Goal: Task Accomplishment & Management: Manage account settings

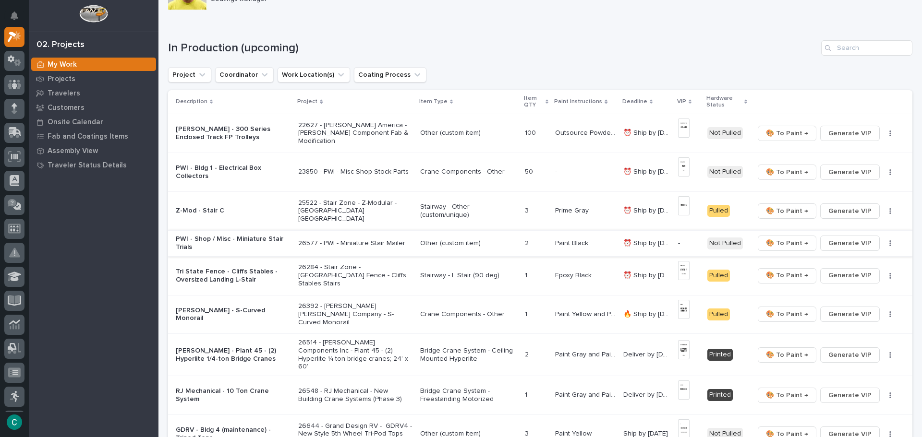
scroll to position [96, 0]
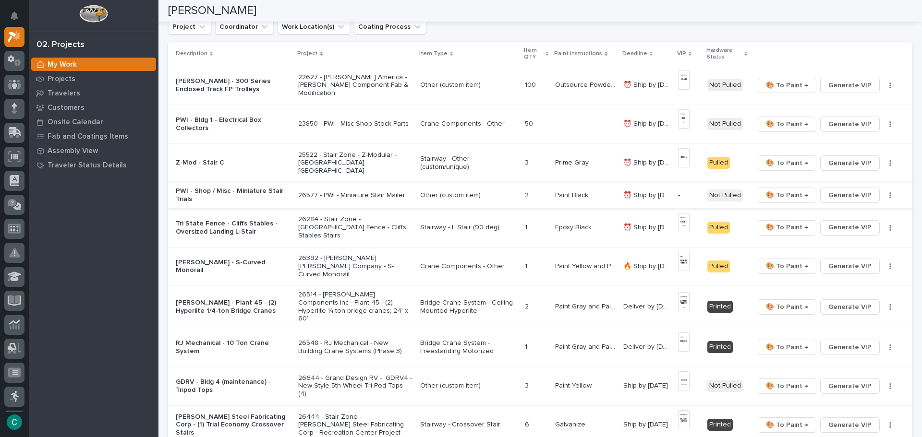
click at [864, 196] on span "Generate VIP" at bounding box center [849, 196] width 43 height 12
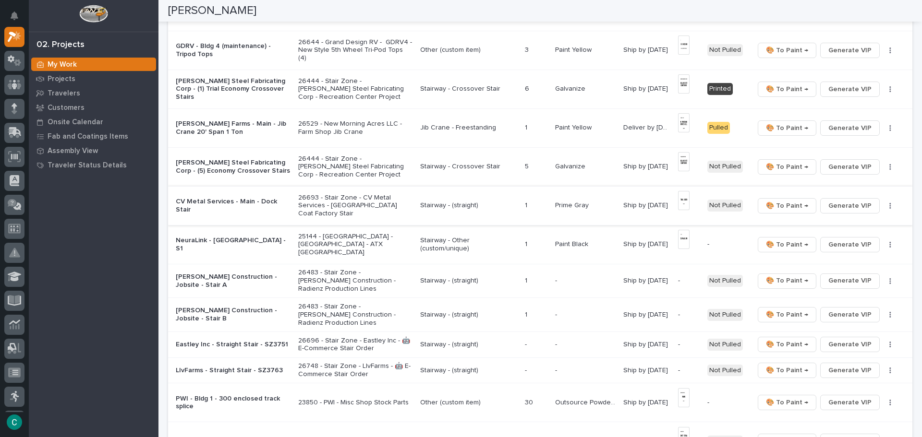
scroll to position [480, 0]
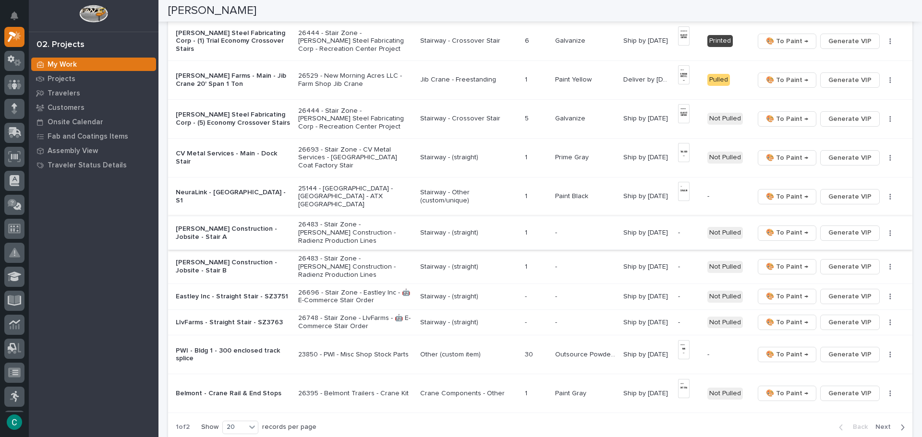
click at [829, 230] on span "Generate VIP" at bounding box center [849, 233] width 43 height 12
click at [828, 265] on span "Generate VIP" at bounding box center [849, 267] width 43 height 12
click at [828, 294] on span "Generate VIP" at bounding box center [849, 297] width 43 height 12
click at [830, 321] on span "Generate VIP" at bounding box center [849, 323] width 43 height 12
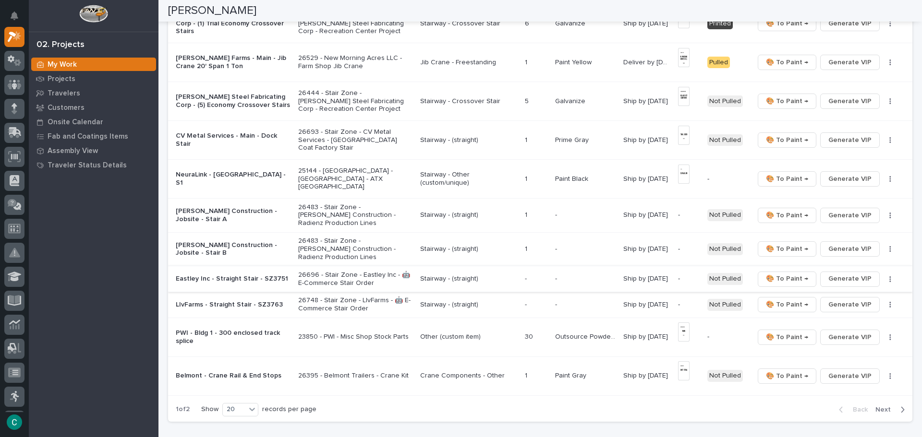
scroll to position [528, 0]
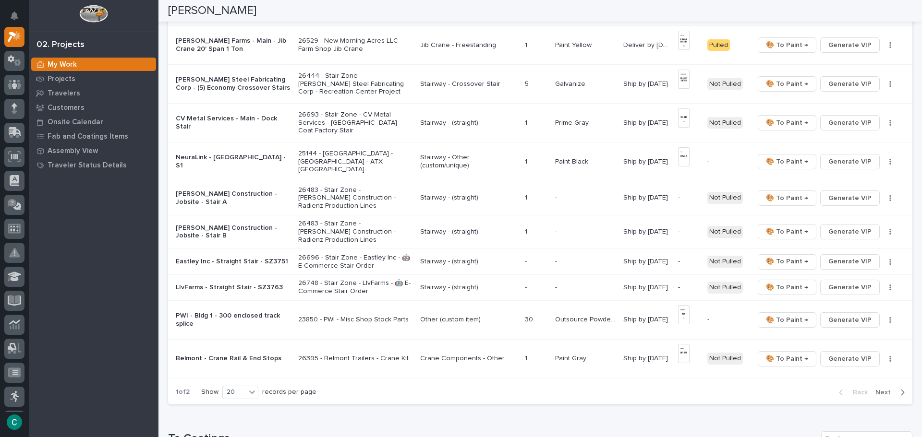
click at [337, 194] on p "26483 - Stair Zone - [PERSON_NAME] Construction - Radienz Production Lines" at bounding box center [355, 198] width 114 height 24
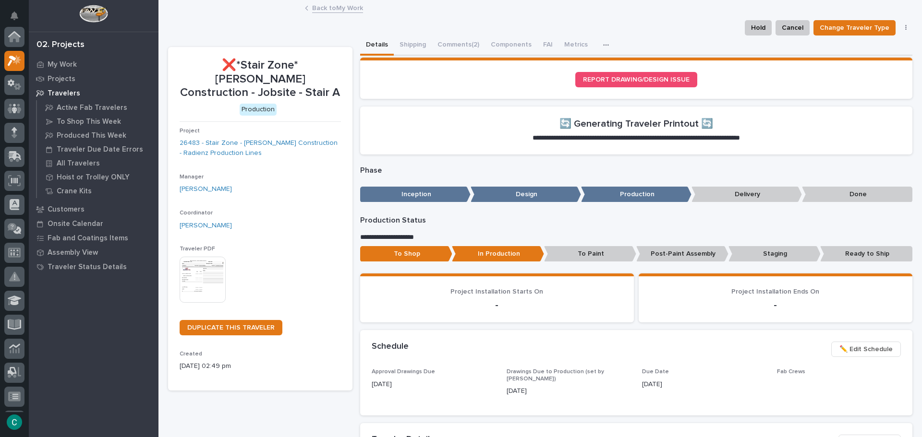
scroll to position [24, 0]
click at [403, 44] on button "Shipping" at bounding box center [413, 46] width 38 height 20
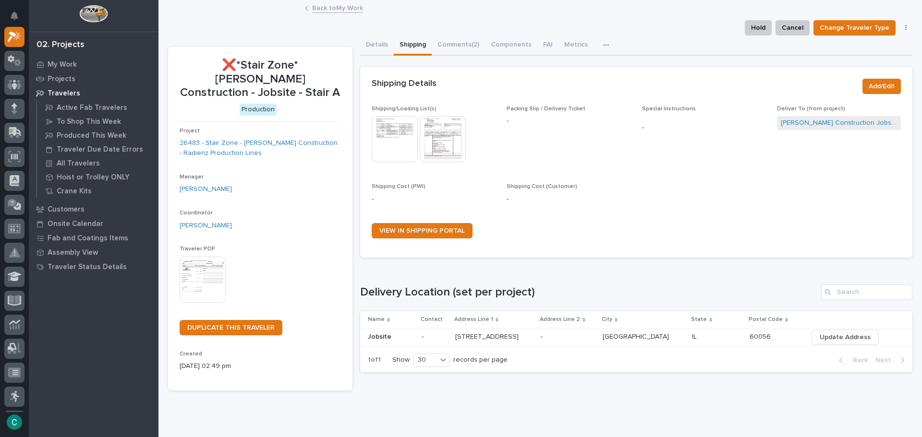
click at [395, 142] on img at bounding box center [395, 139] width 46 height 46
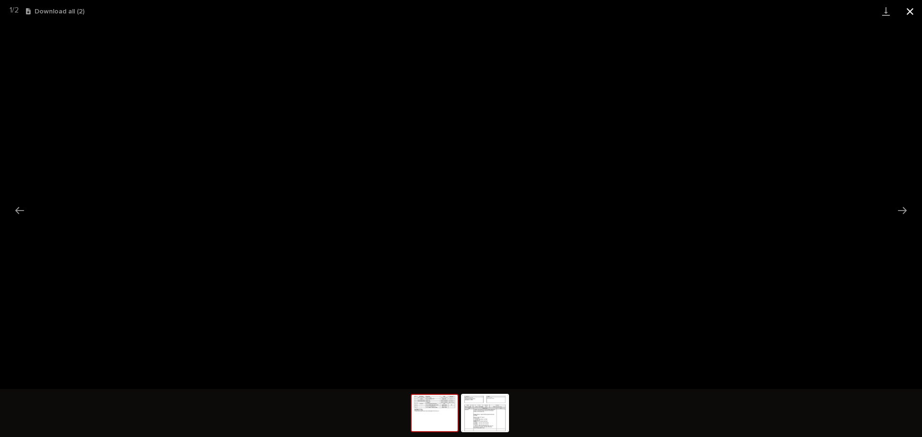
click at [914, 10] on button "Close gallery" at bounding box center [910, 11] width 24 height 23
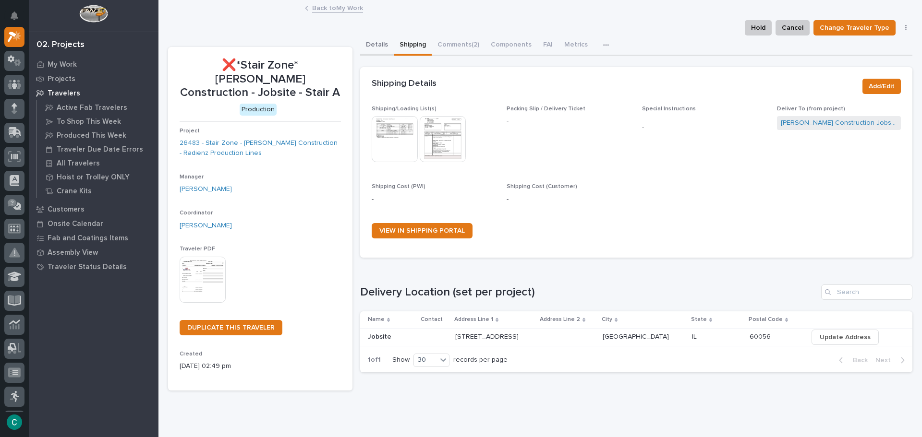
click at [375, 43] on button "Details" at bounding box center [377, 46] width 34 height 20
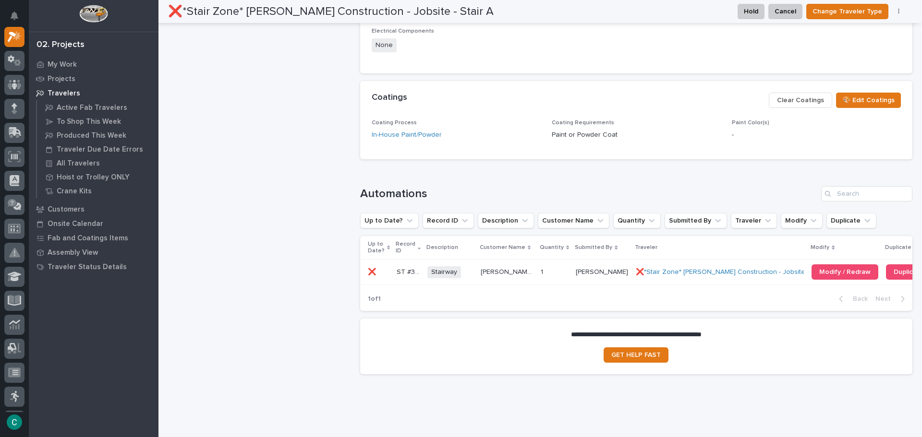
scroll to position [588, 0]
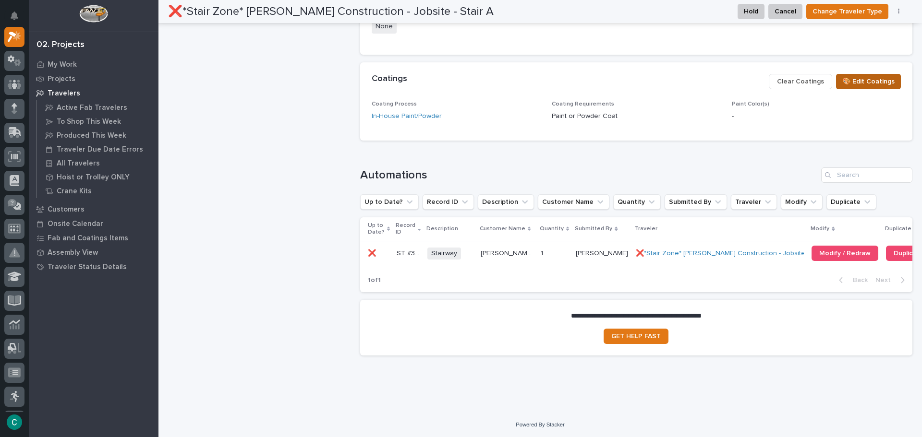
click at [851, 81] on span "🎨 Edit Coatings" at bounding box center [868, 82] width 52 height 12
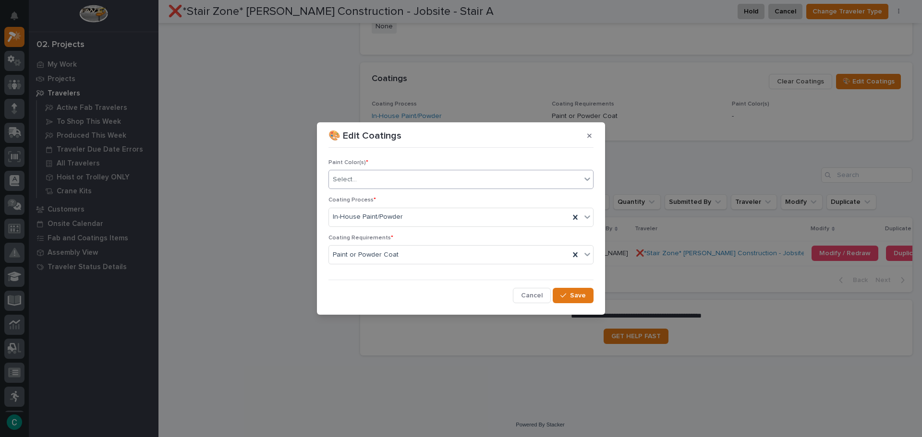
click at [417, 177] on div "Select..." at bounding box center [455, 180] width 252 height 16
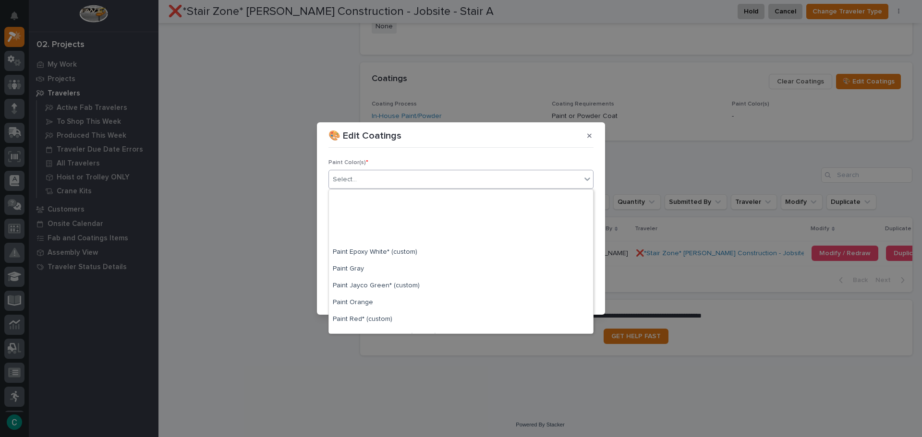
scroll to position [192, 0]
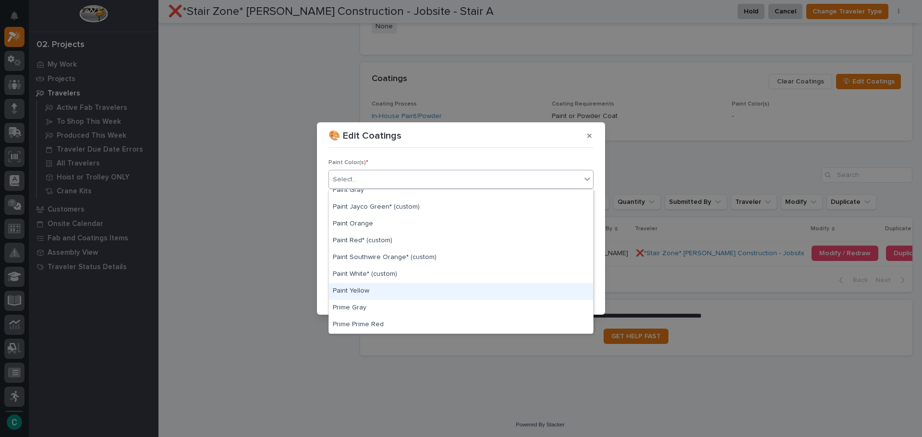
click at [397, 287] on div "Paint Yellow" at bounding box center [461, 291] width 264 height 17
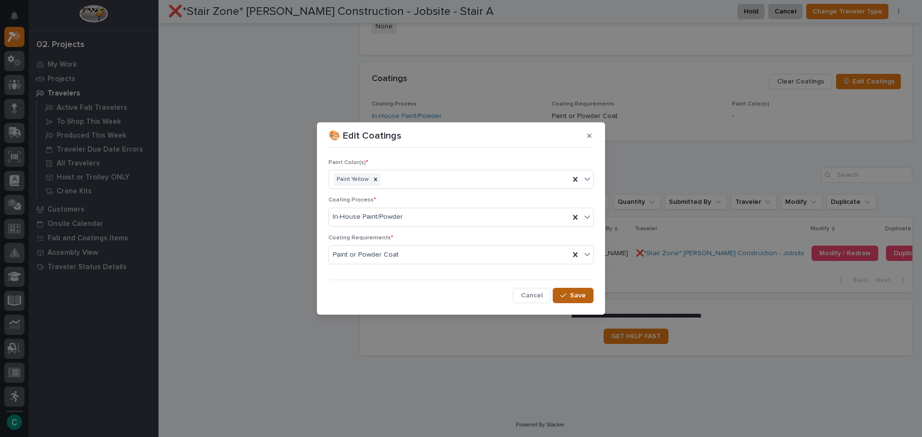
click at [558, 295] on button "Save" at bounding box center [573, 295] width 41 height 15
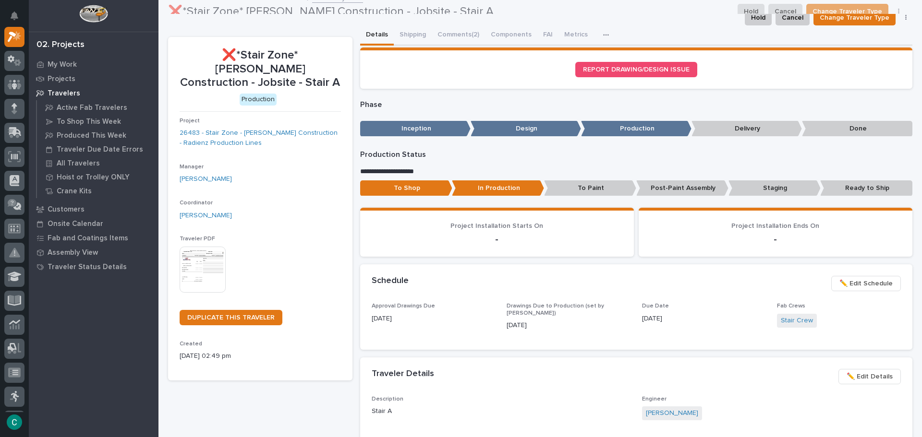
scroll to position [0, 0]
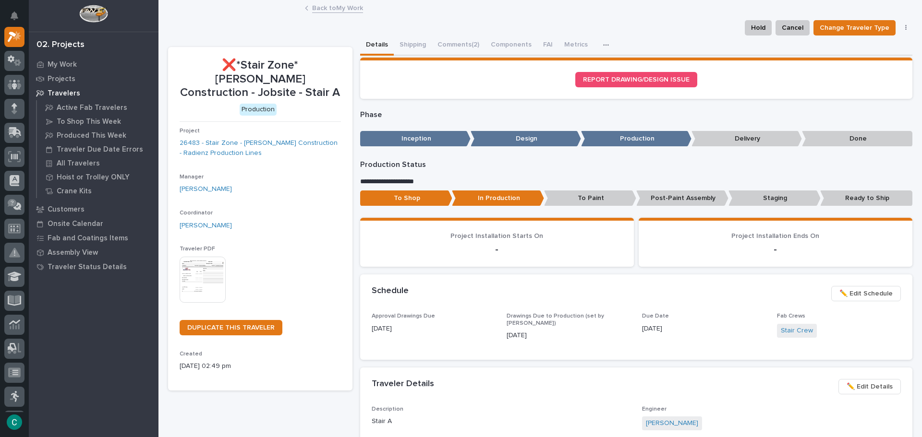
click at [325, 10] on link "Back to My Work" at bounding box center [337, 7] width 51 height 11
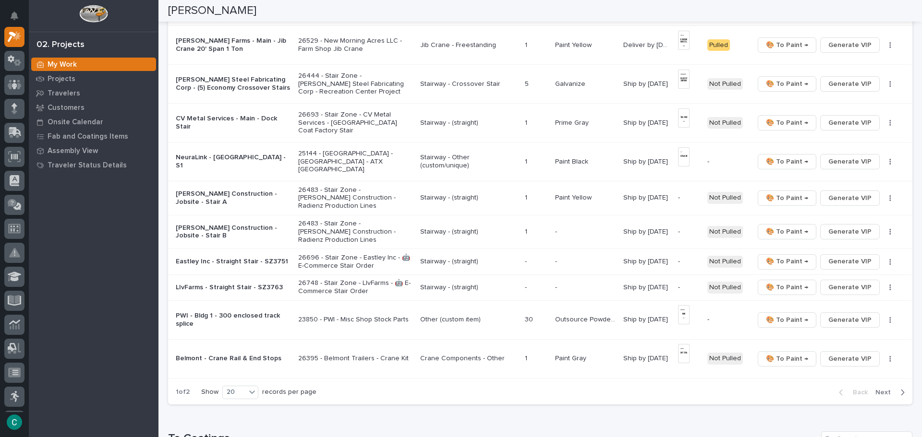
scroll to position [576, 0]
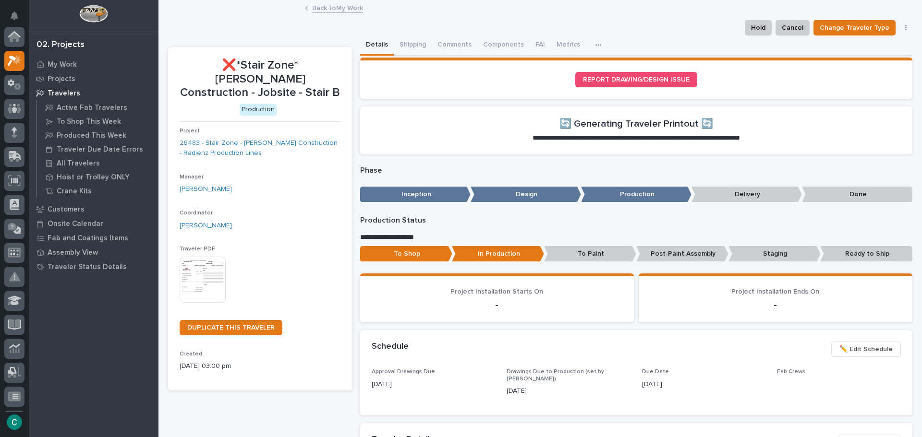
scroll to position [24, 0]
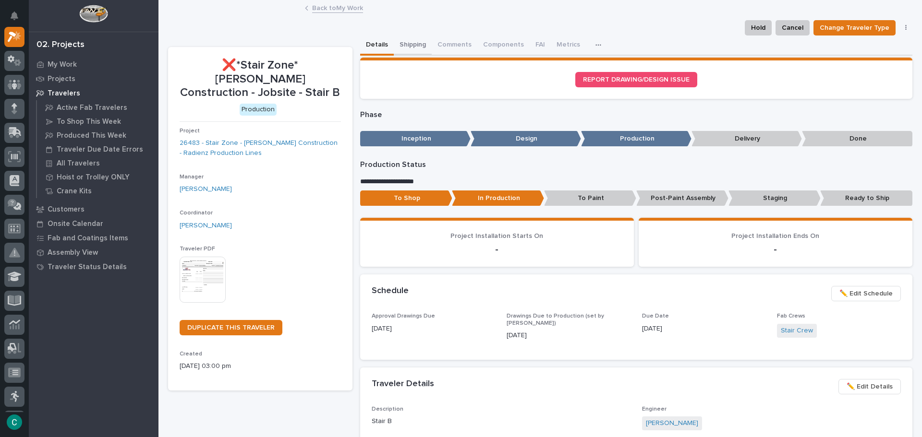
click at [401, 46] on button "Shipping" at bounding box center [413, 46] width 38 height 20
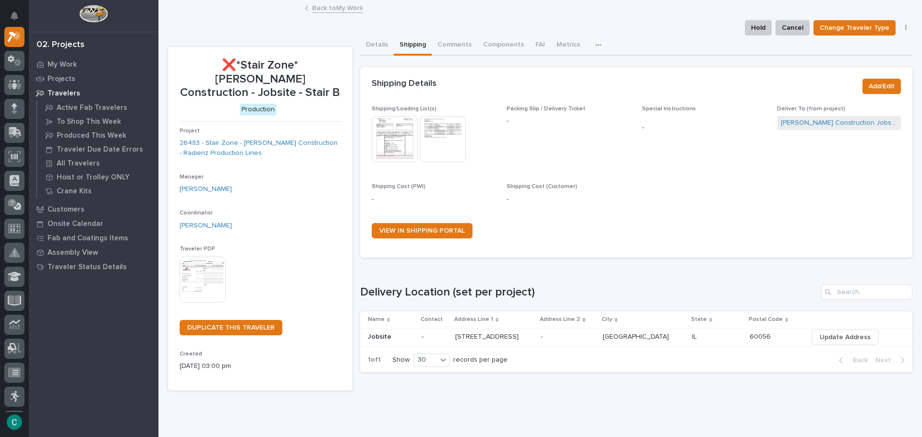
click at [396, 131] on img at bounding box center [395, 139] width 46 height 46
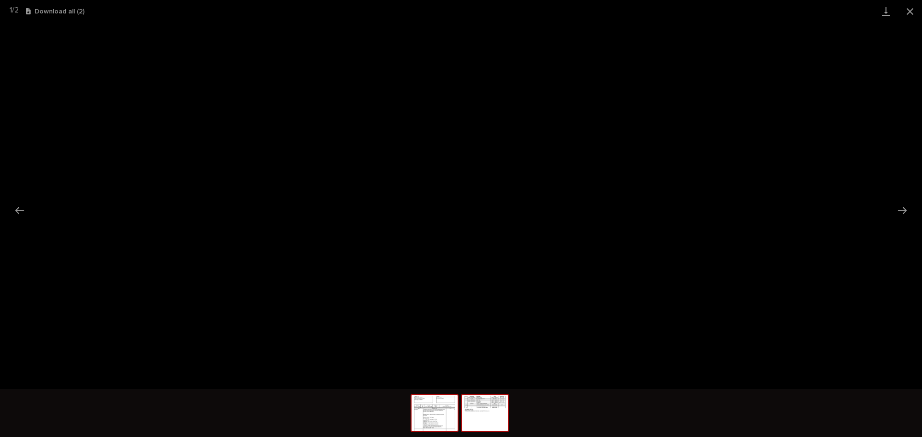
click at [480, 407] on img at bounding box center [485, 413] width 46 height 36
click at [906, 16] on button "Close gallery" at bounding box center [910, 11] width 24 height 23
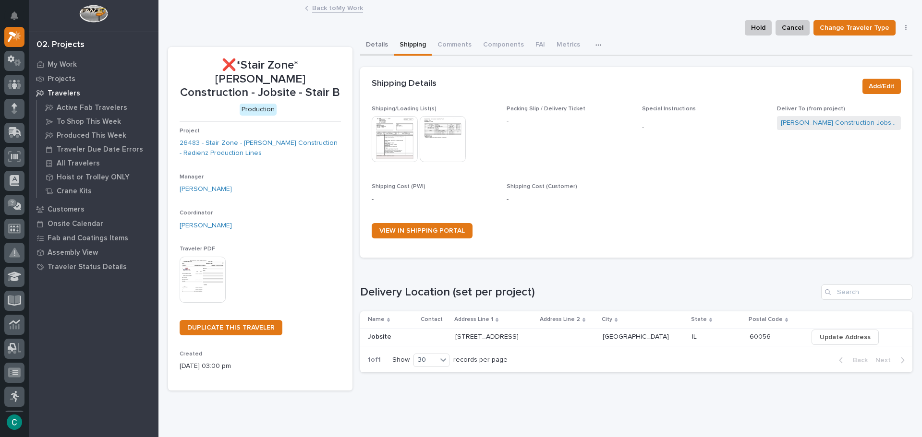
click at [376, 44] on button "Details" at bounding box center [377, 46] width 34 height 20
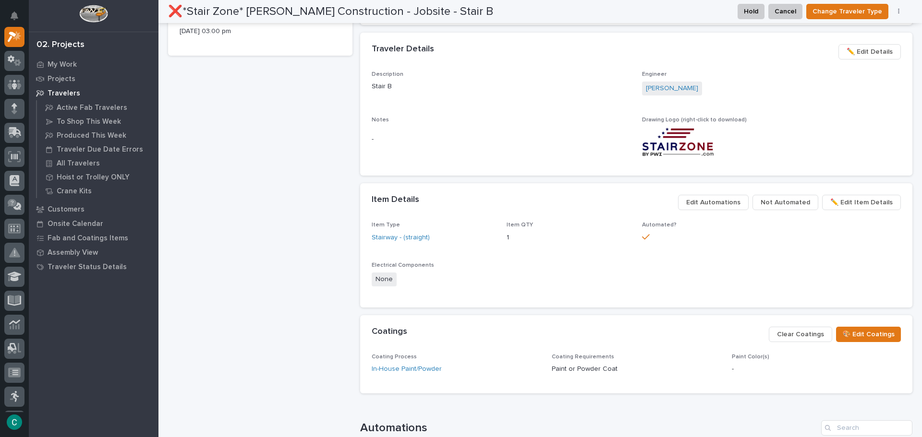
scroll to position [384, 0]
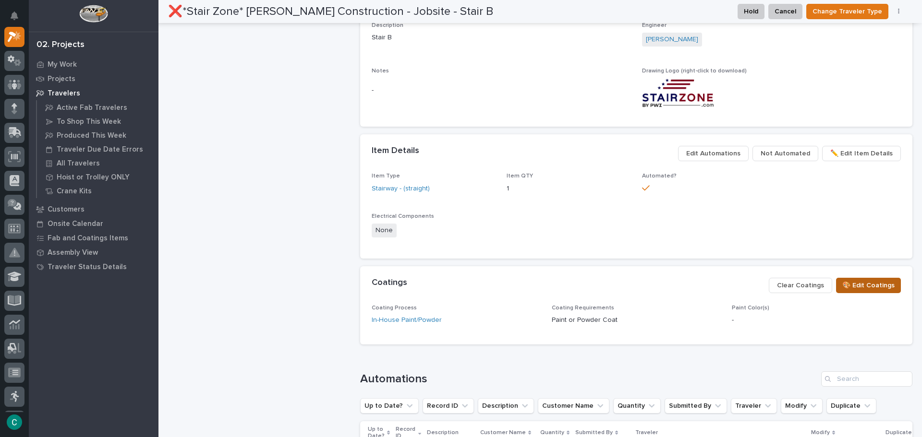
click at [847, 285] on span "🎨 Edit Coatings" at bounding box center [868, 286] width 52 height 12
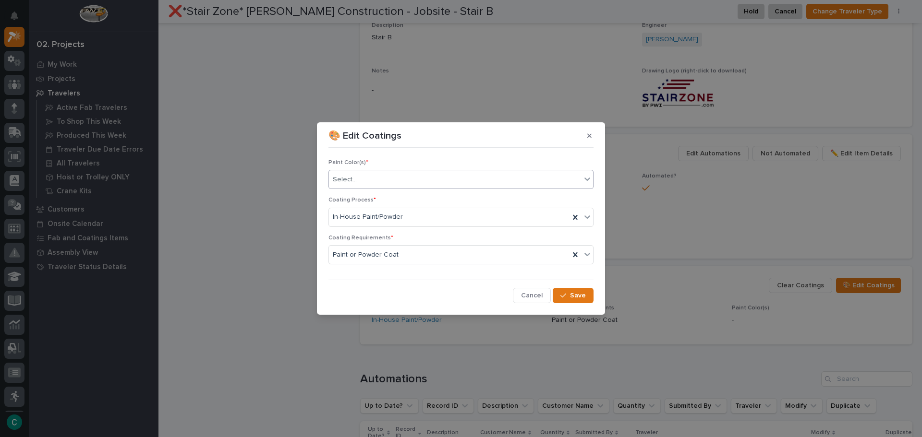
click at [361, 177] on div "Select..." at bounding box center [455, 180] width 252 height 16
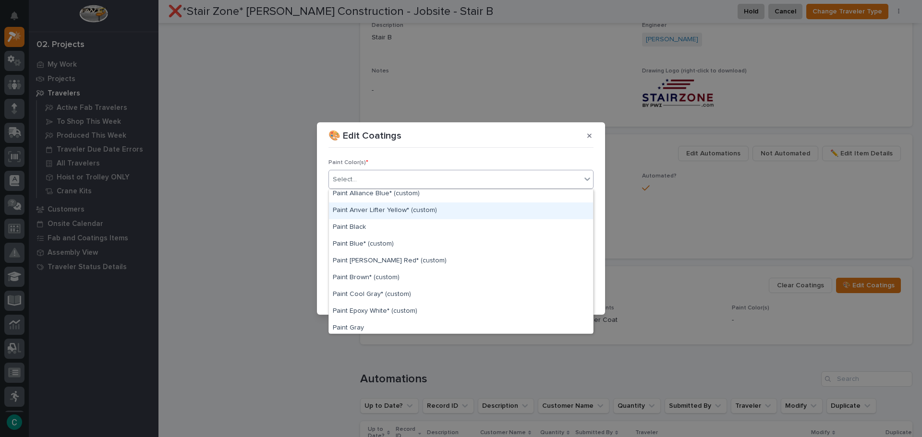
scroll to position [192, 0]
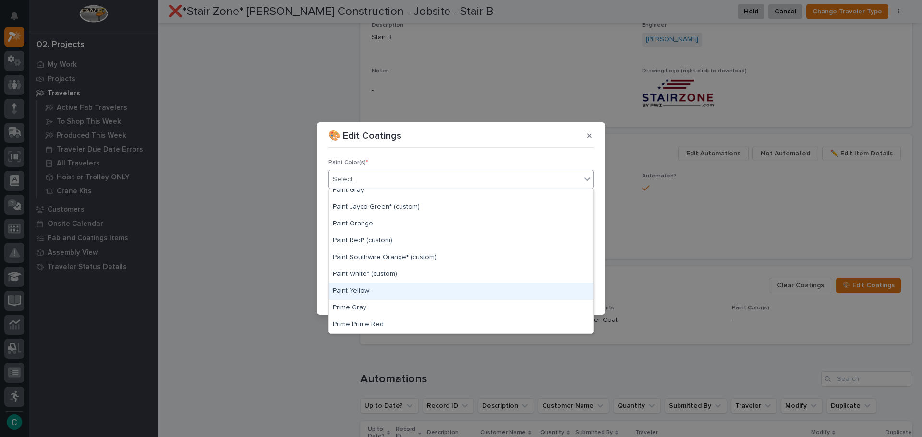
click at [385, 288] on div "Paint Yellow" at bounding box center [461, 291] width 264 height 17
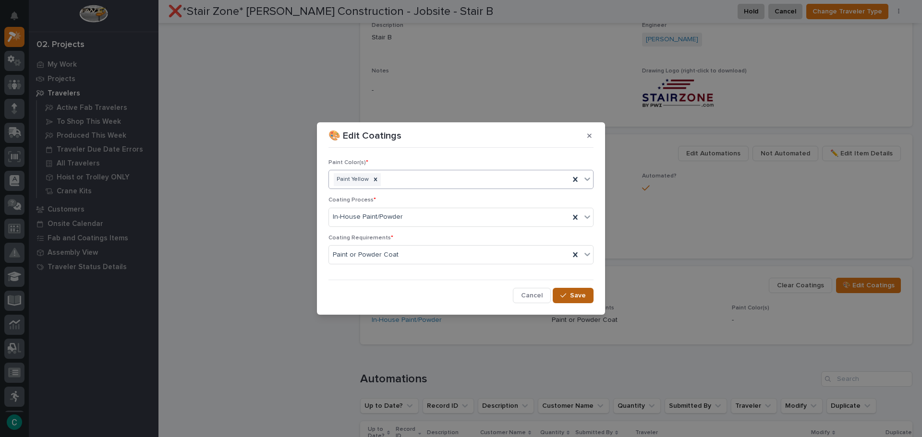
click at [564, 295] on icon "button" at bounding box center [563, 295] width 6 height 7
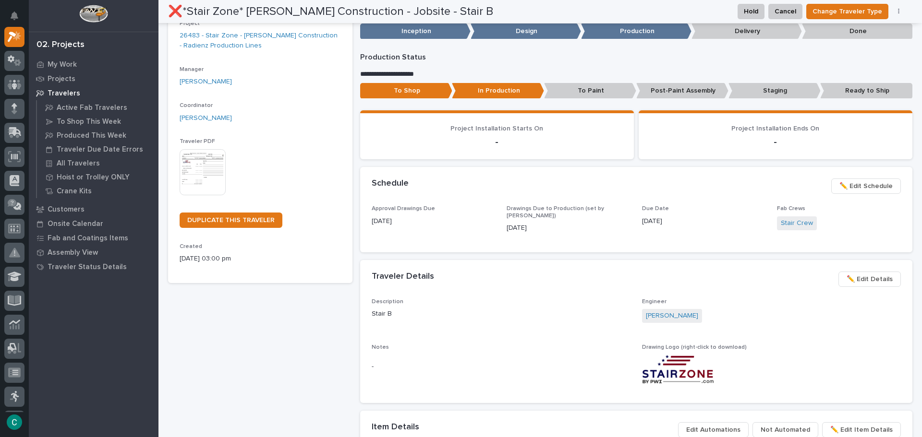
scroll to position [0, 0]
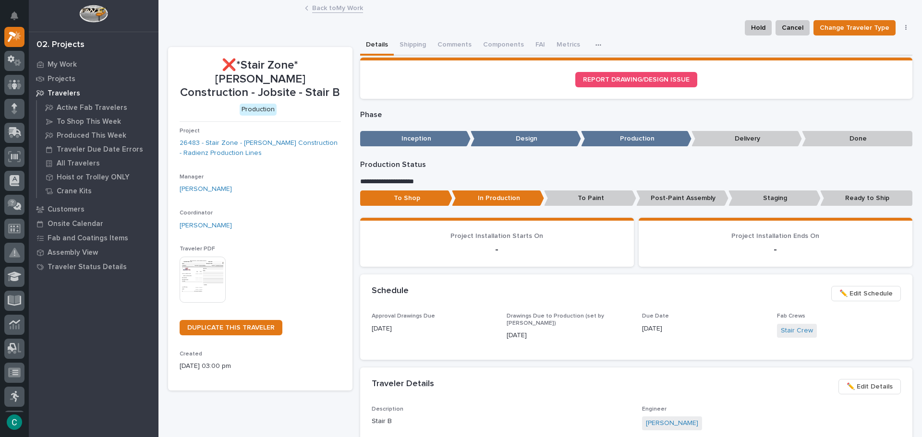
click at [333, 10] on link "Back to My Work" at bounding box center [337, 7] width 51 height 11
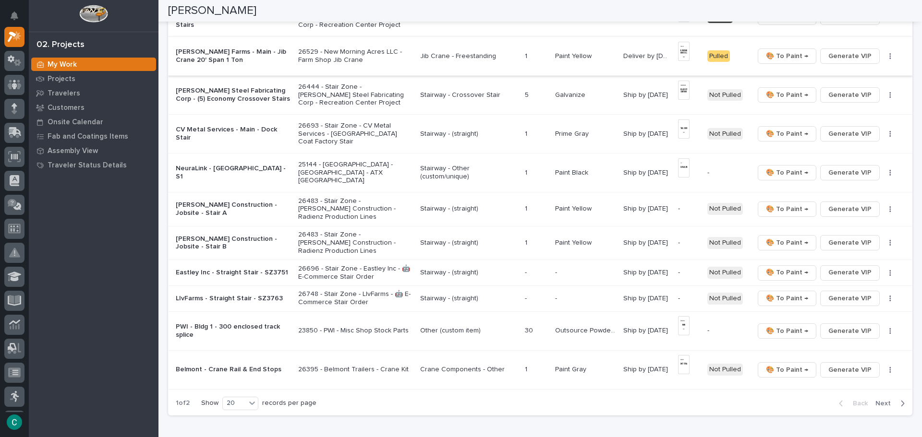
scroll to position [528, 0]
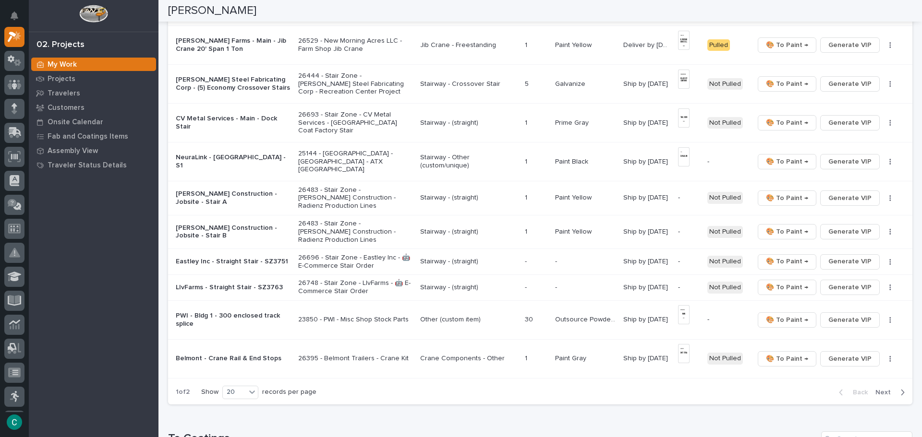
click at [433, 258] on p "Stairway - (straight)" at bounding box center [468, 262] width 97 height 8
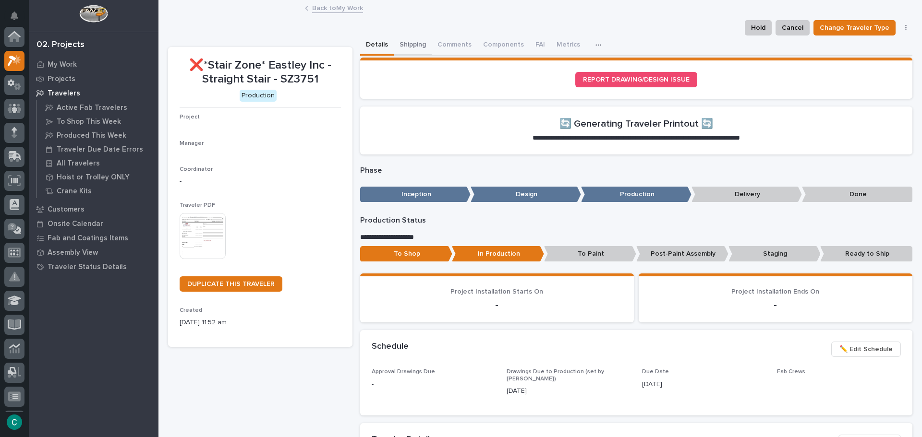
click at [398, 47] on button "Shipping" at bounding box center [413, 46] width 38 height 20
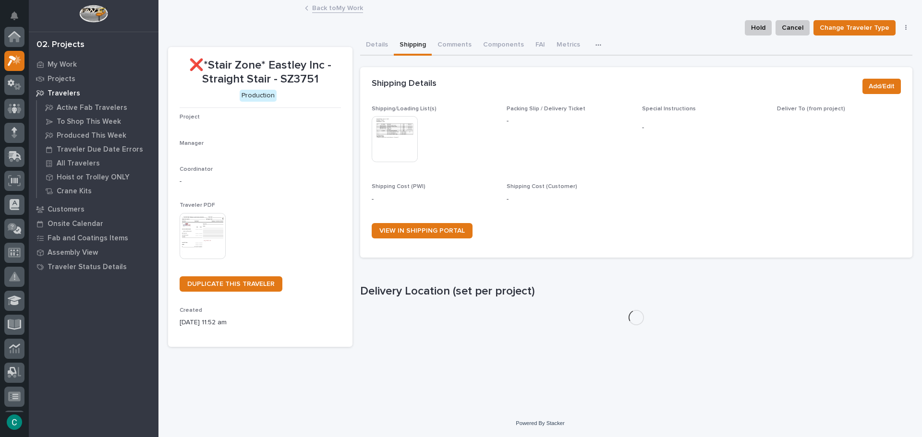
click at [406, 149] on img at bounding box center [395, 139] width 46 height 46
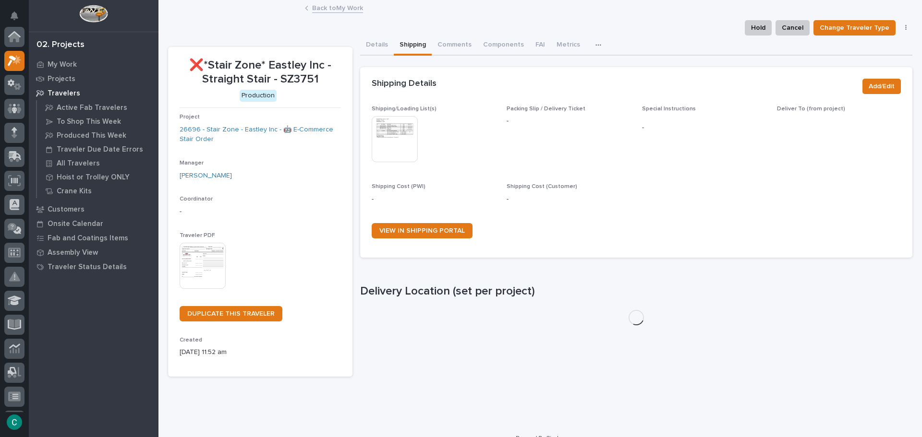
scroll to position [24, 0]
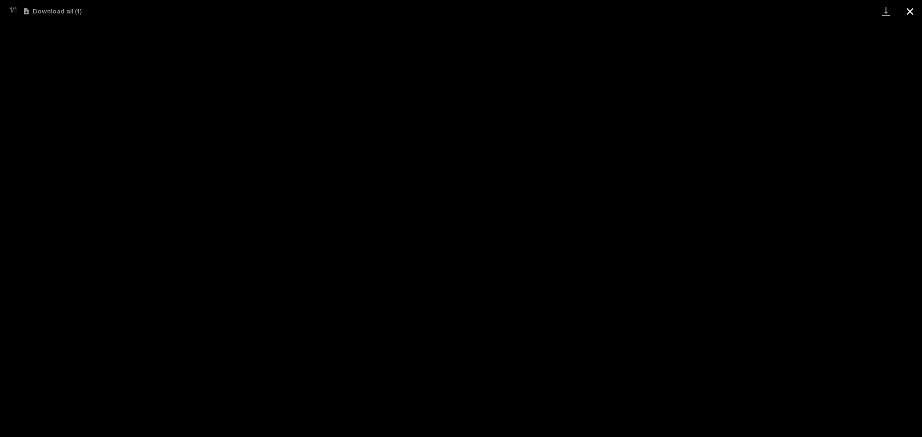
click at [911, 16] on button "Close gallery" at bounding box center [910, 11] width 24 height 23
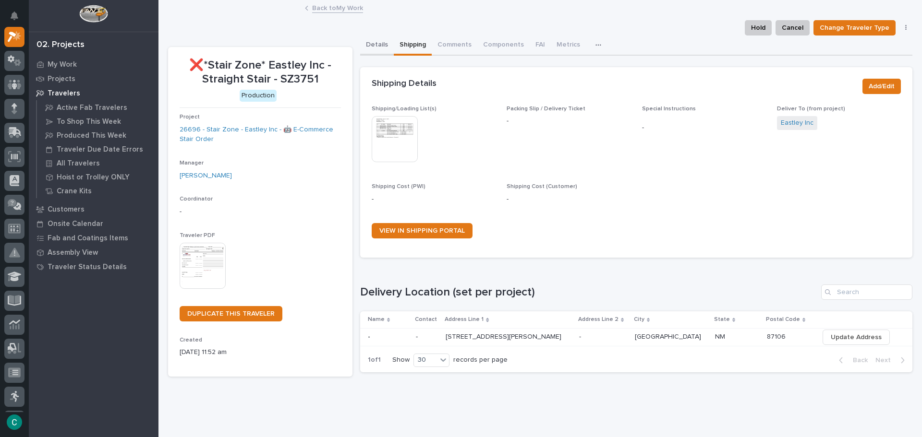
click at [375, 40] on button "Details" at bounding box center [377, 46] width 34 height 20
click at [379, 42] on button "Details" at bounding box center [377, 46] width 34 height 20
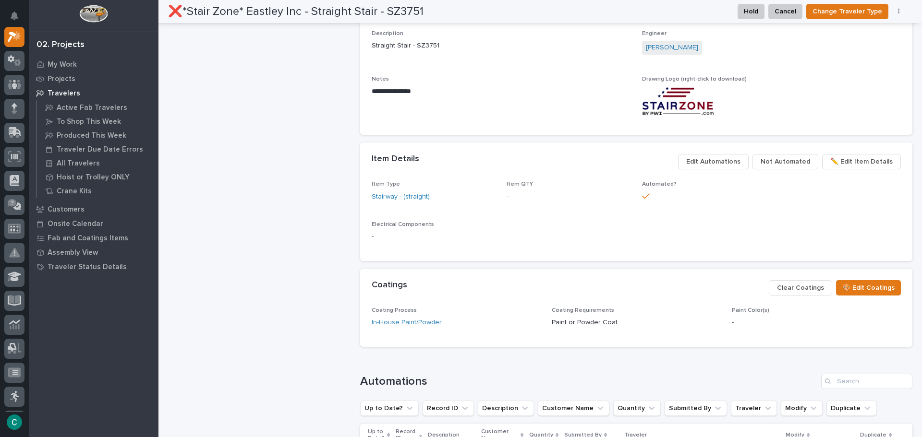
scroll to position [384, 0]
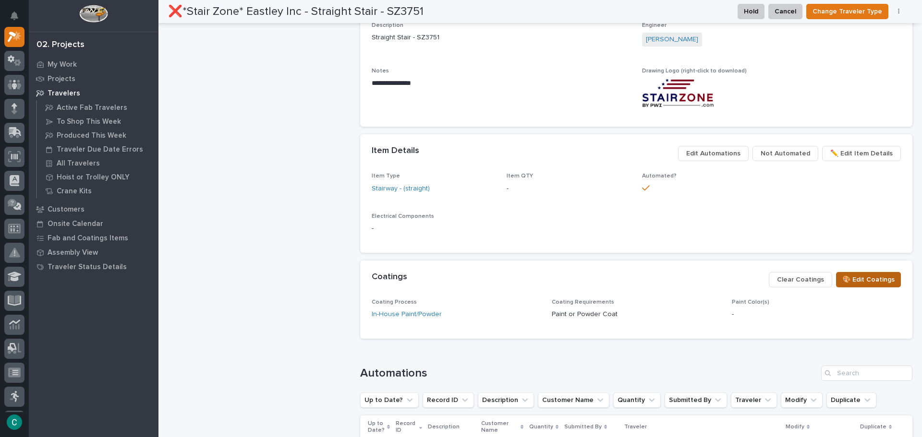
click at [842, 274] on span "🎨 Edit Coatings" at bounding box center [868, 280] width 52 height 12
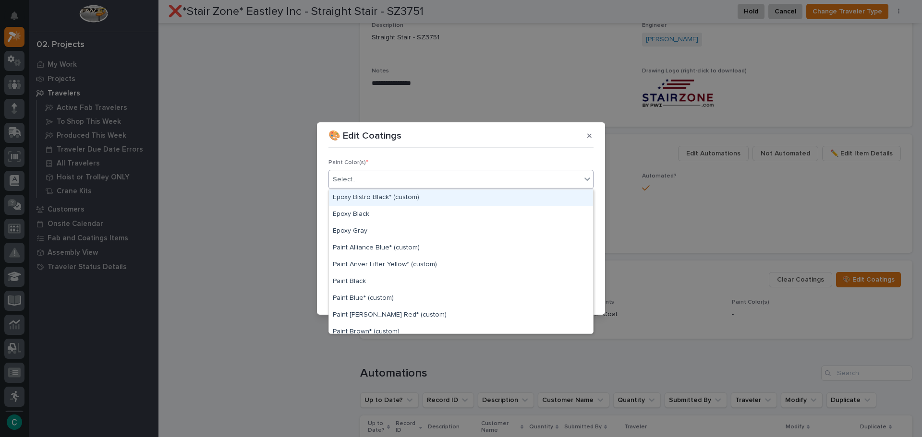
click at [469, 179] on div "Select..." at bounding box center [455, 180] width 252 height 16
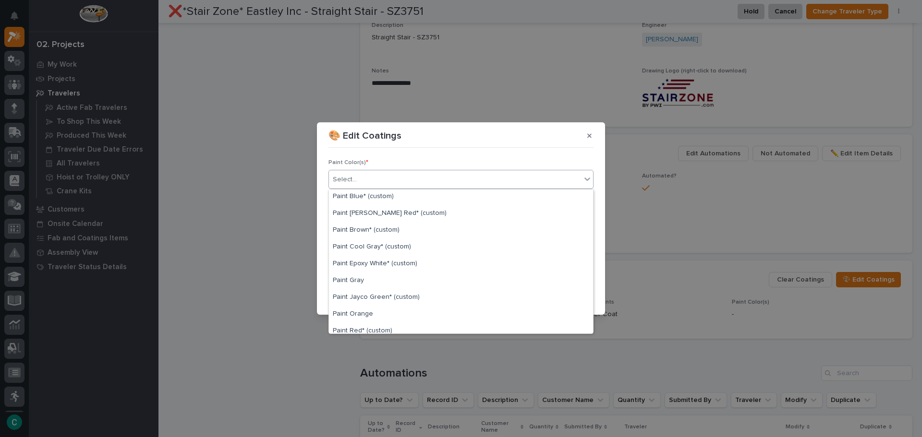
scroll to position [98, 0]
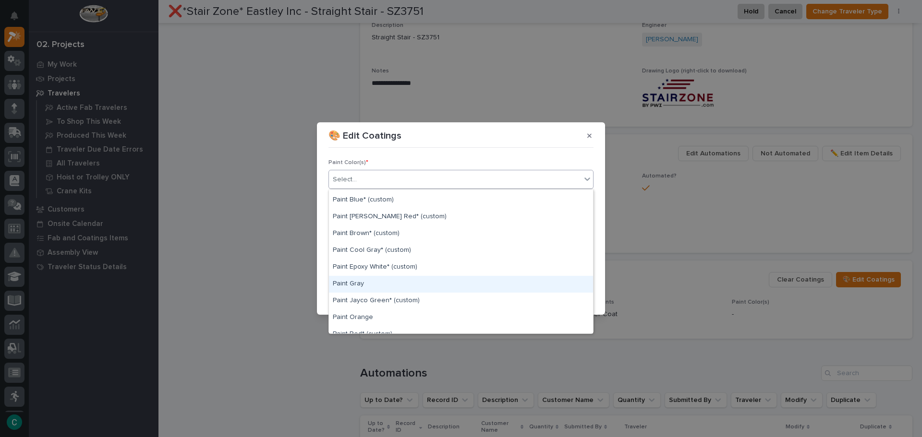
click at [396, 279] on div "Paint Gray" at bounding box center [461, 284] width 264 height 17
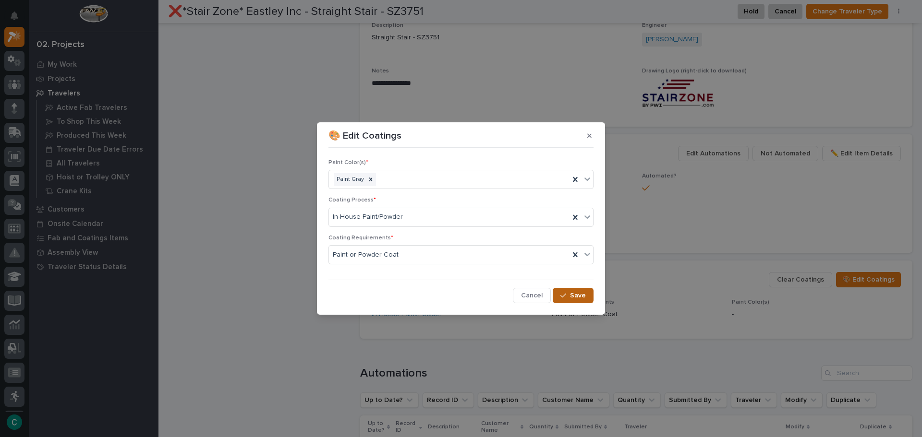
click at [562, 297] on icon "button" at bounding box center [563, 296] width 6 height 4
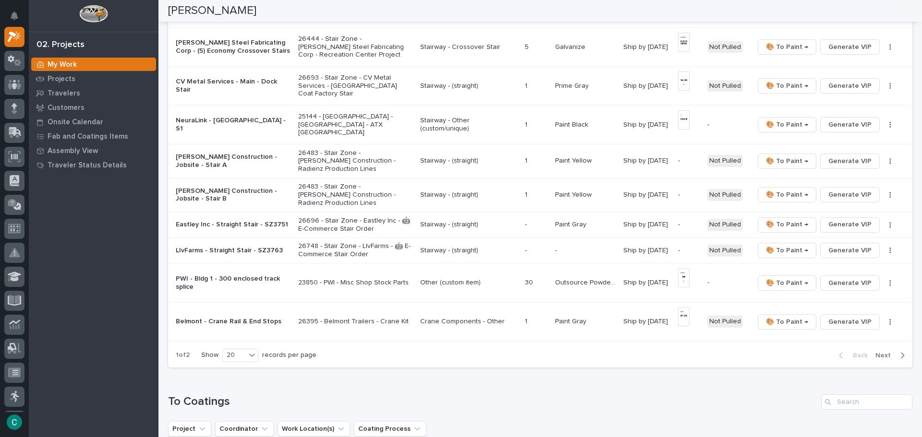
scroll to position [576, 0]
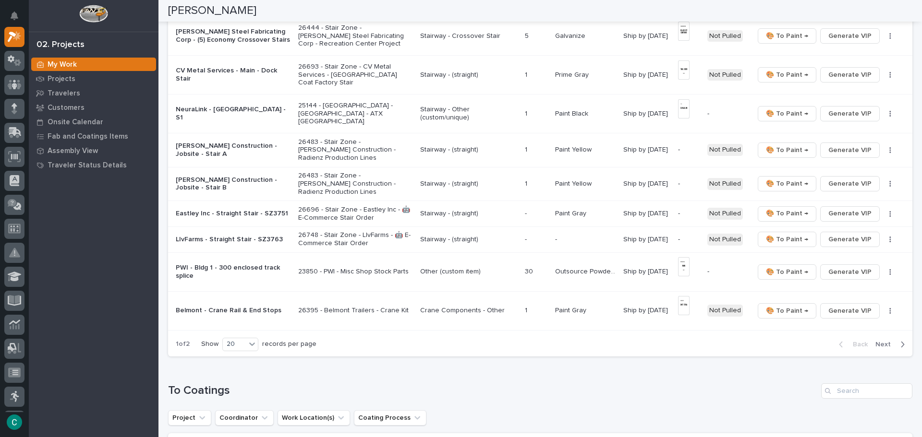
click at [430, 239] on p "Stairway - (straight)" at bounding box center [468, 240] width 97 height 8
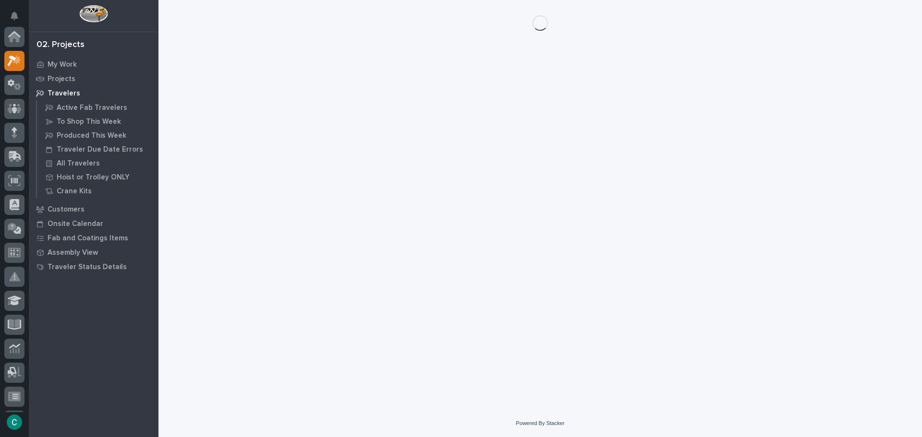
scroll to position [24, 0]
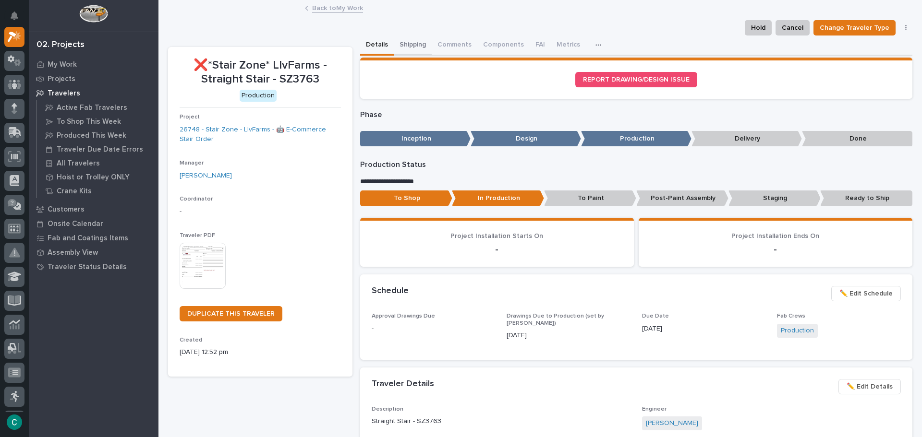
click at [410, 44] on button "Shipping" at bounding box center [413, 46] width 38 height 20
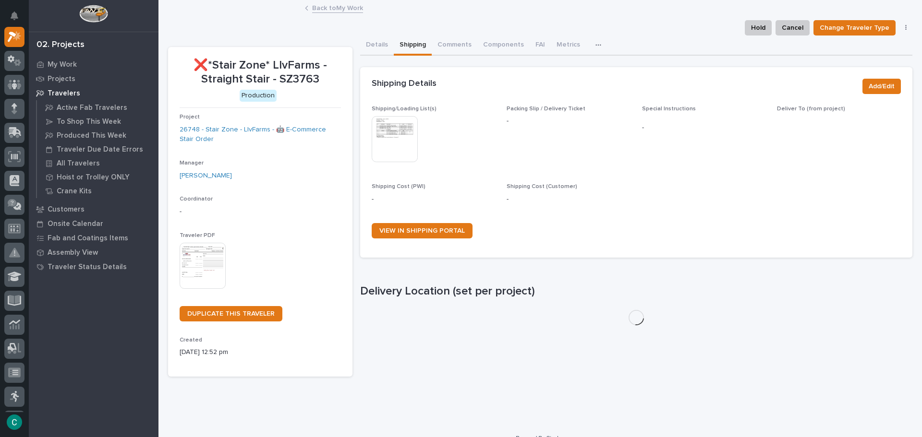
click at [394, 136] on img at bounding box center [395, 139] width 46 height 46
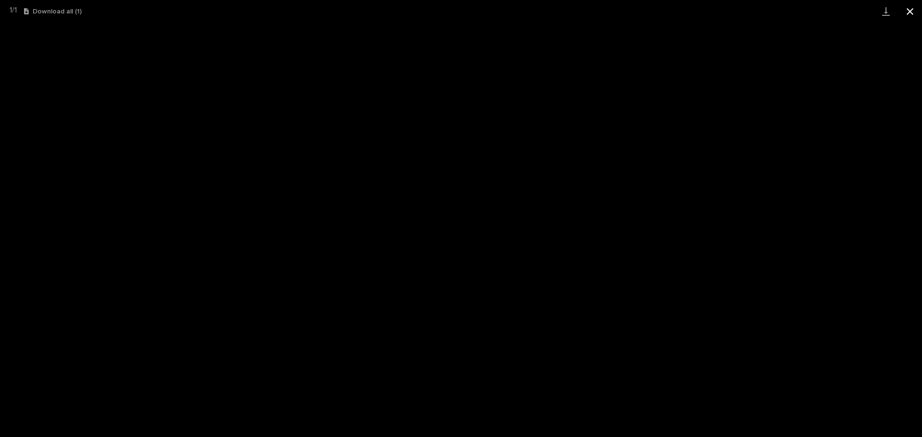
drag, startPoint x: 914, startPoint y: 7, endPoint x: 896, endPoint y: 7, distance: 17.3
click at [914, 7] on button "Close gallery" at bounding box center [910, 11] width 24 height 23
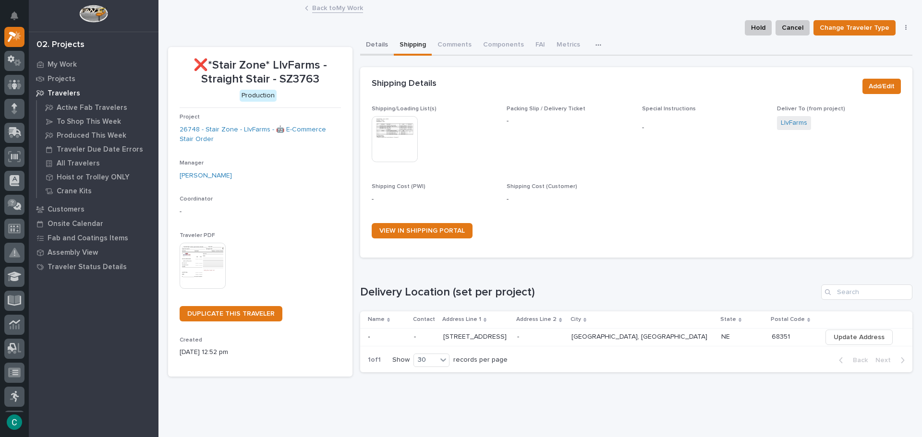
click at [381, 43] on button "Details" at bounding box center [377, 46] width 34 height 20
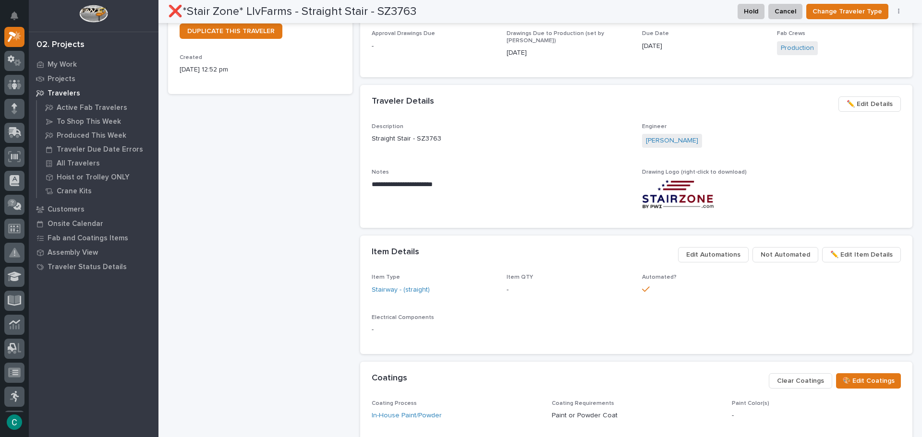
scroll to position [426, 0]
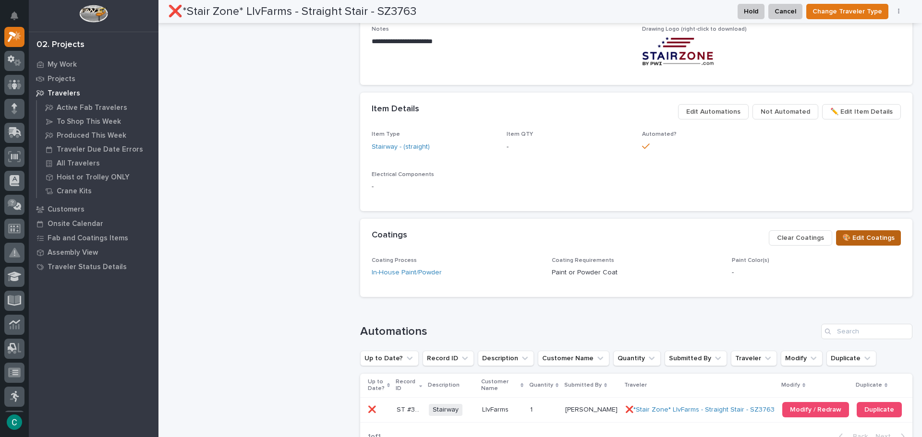
click at [853, 236] on span "🎨 Edit Coatings" at bounding box center [868, 238] width 52 height 12
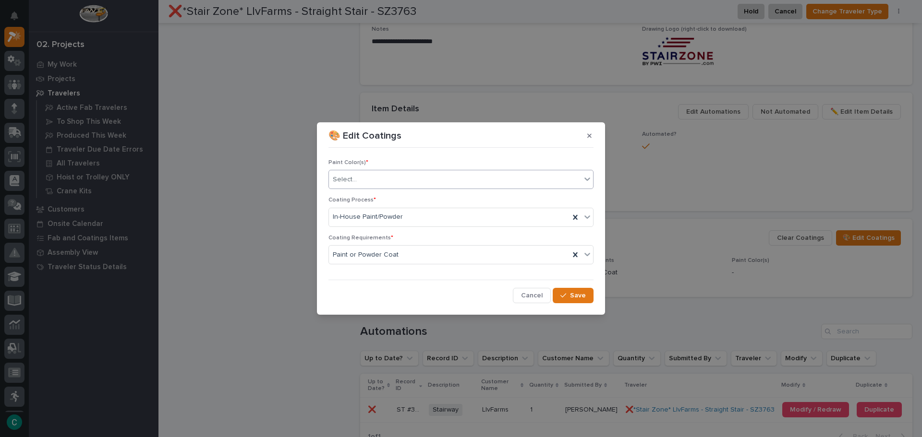
click at [432, 181] on div "Select..." at bounding box center [455, 180] width 252 height 16
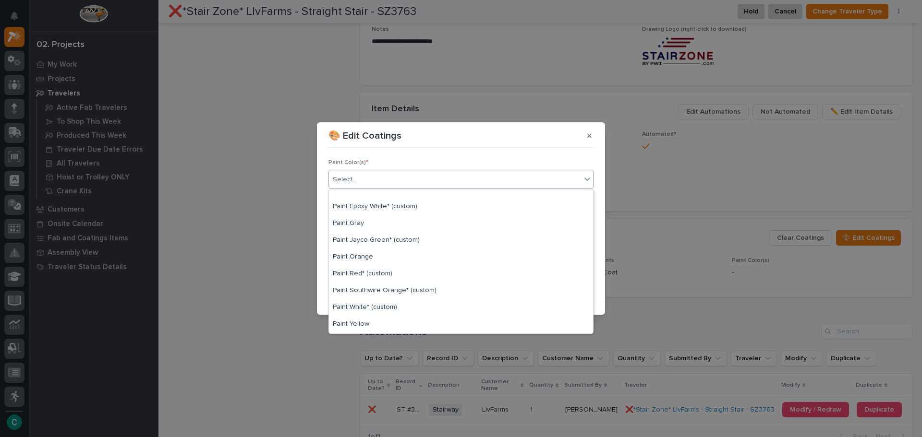
scroll to position [192, 0]
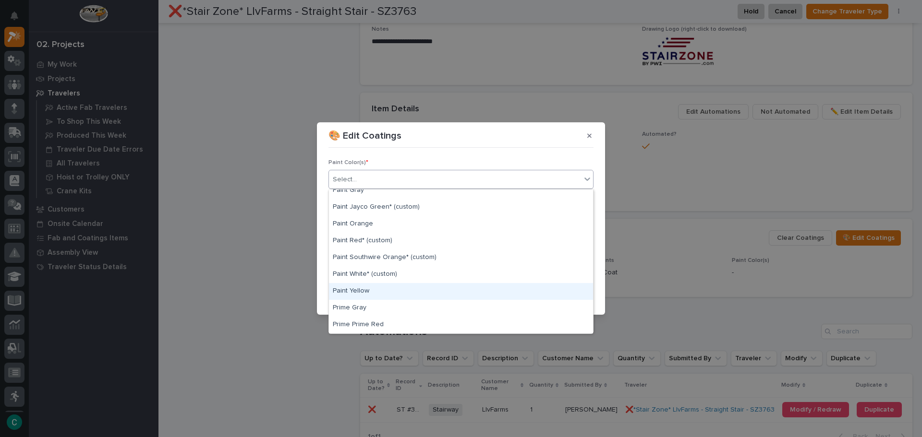
click at [408, 294] on div "Paint Yellow" at bounding box center [461, 291] width 264 height 17
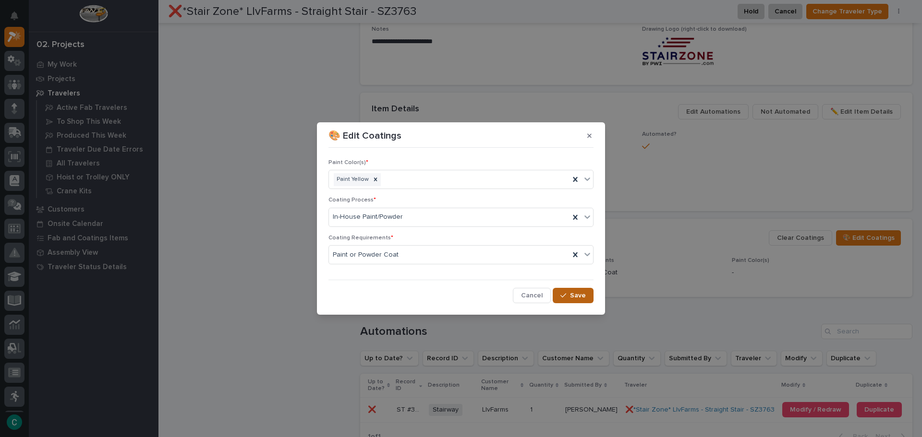
click at [566, 295] on icon "button" at bounding box center [563, 295] width 6 height 7
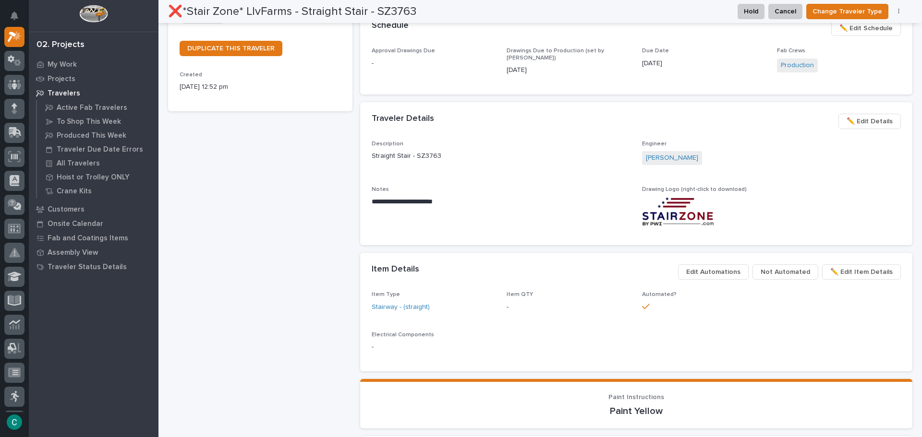
scroll to position [0, 0]
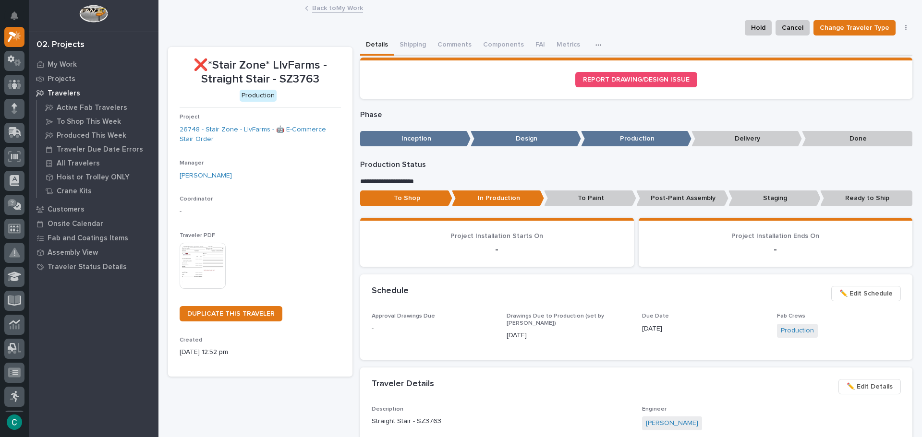
click at [312, 11] on link "Back to My Work" at bounding box center [337, 7] width 51 height 11
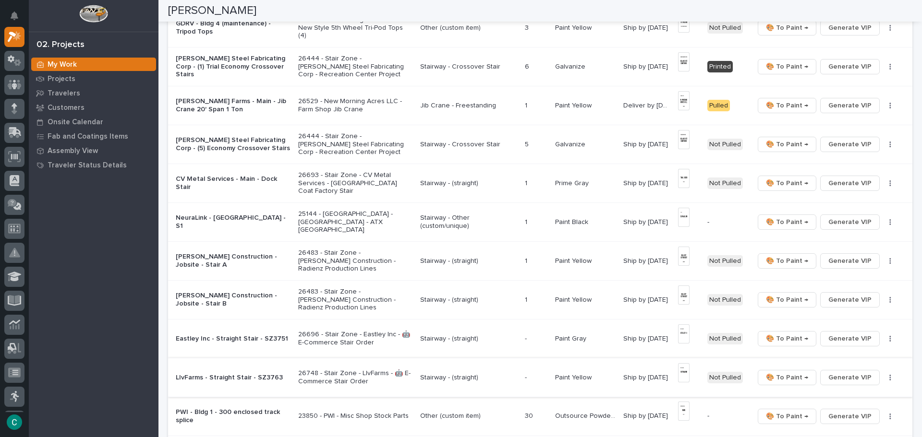
scroll to position [624, 0]
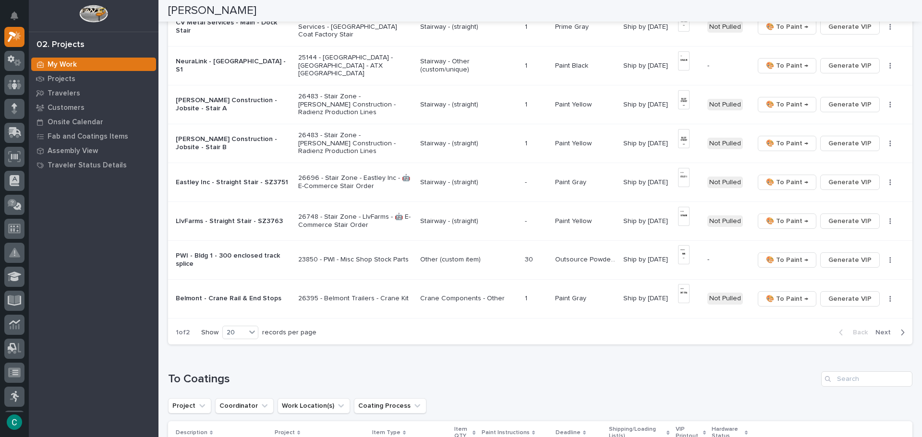
click at [879, 331] on span "Next" at bounding box center [885, 332] width 21 height 9
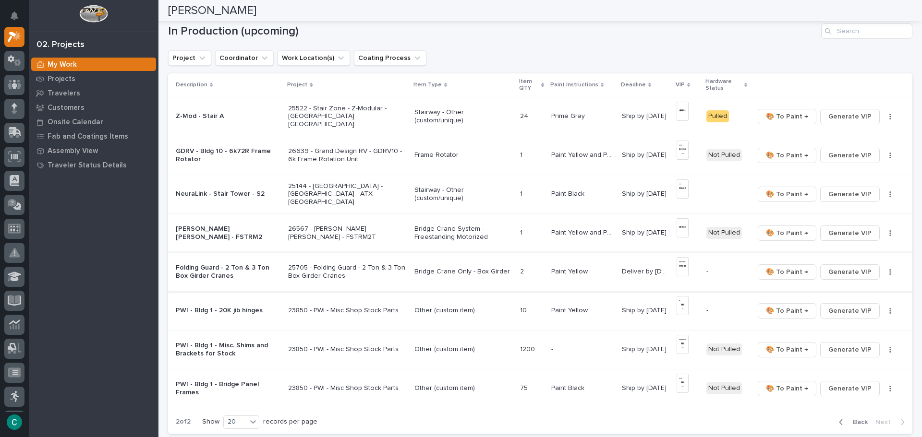
scroll to position [55, 0]
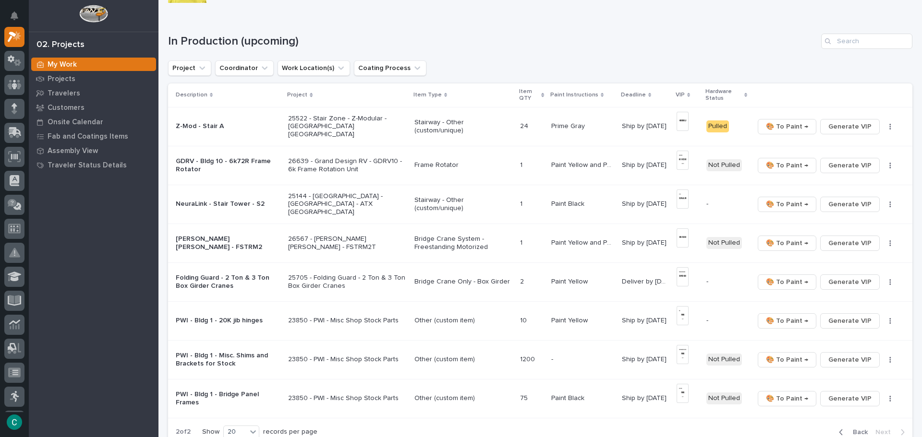
click at [567, 204] on p "Paint Black" at bounding box center [568, 203] width 35 height 10
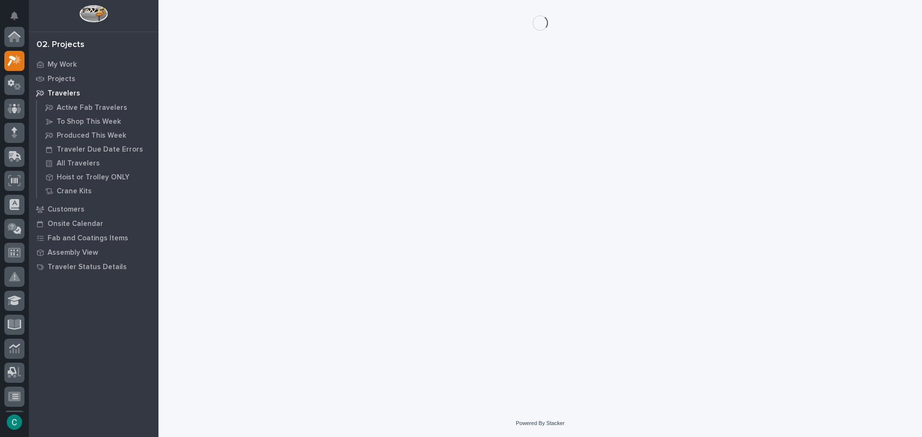
scroll to position [24, 0]
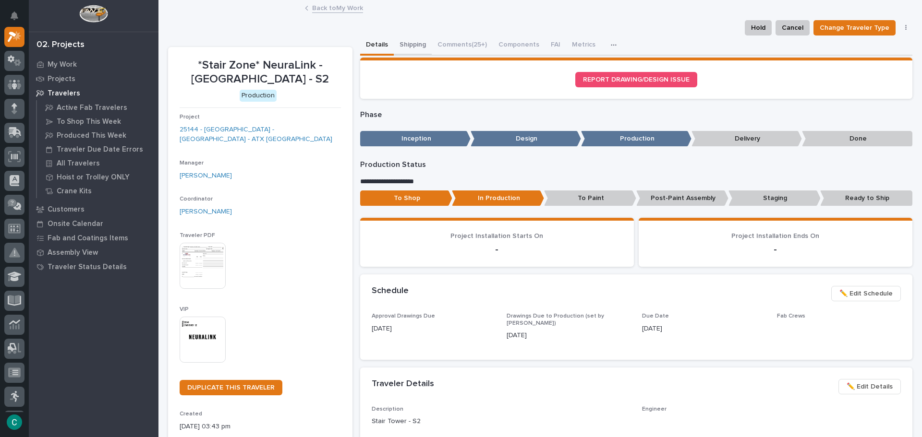
click at [407, 41] on button "Shipping" at bounding box center [413, 46] width 38 height 20
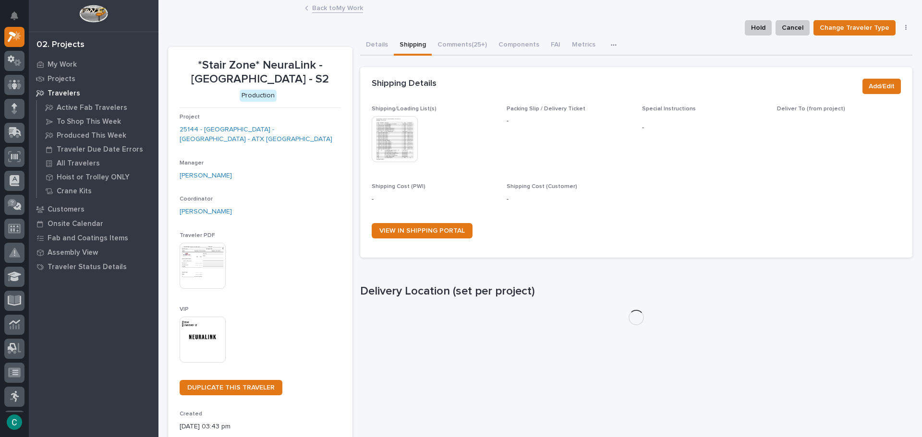
click at [399, 143] on img at bounding box center [395, 139] width 46 height 46
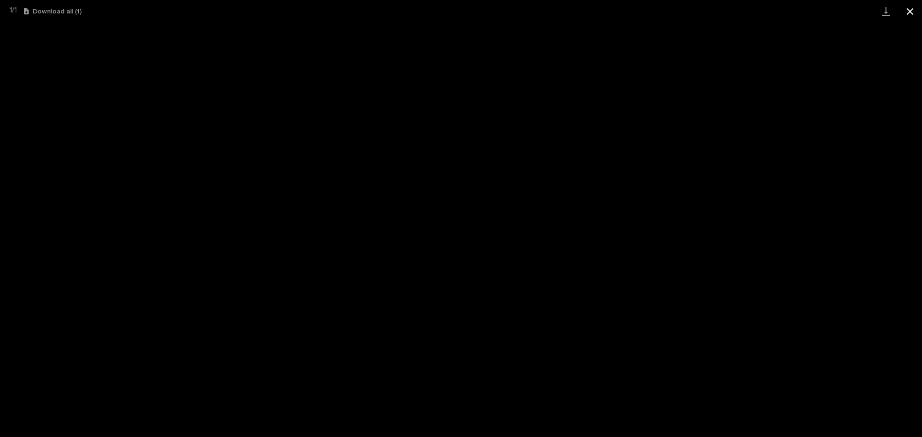
click at [906, 12] on button "Close gallery" at bounding box center [910, 11] width 24 height 23
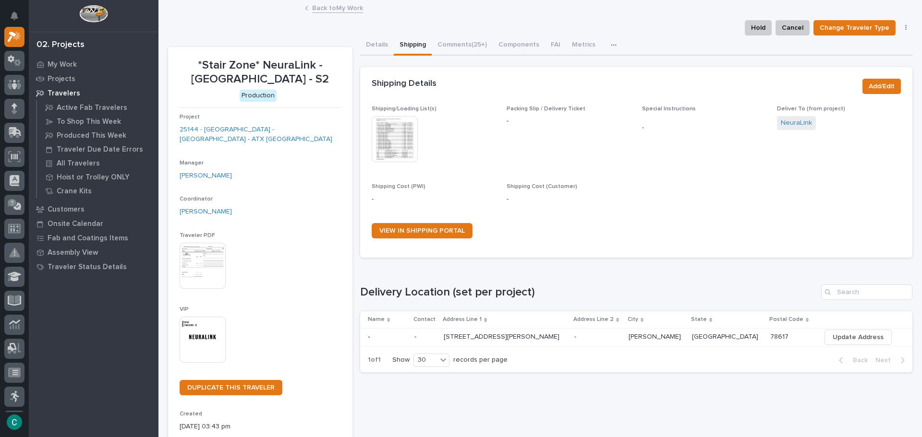
click at [349, 9] on link "Back to My Work" at bounding box center [337, 7] width 51 height 11
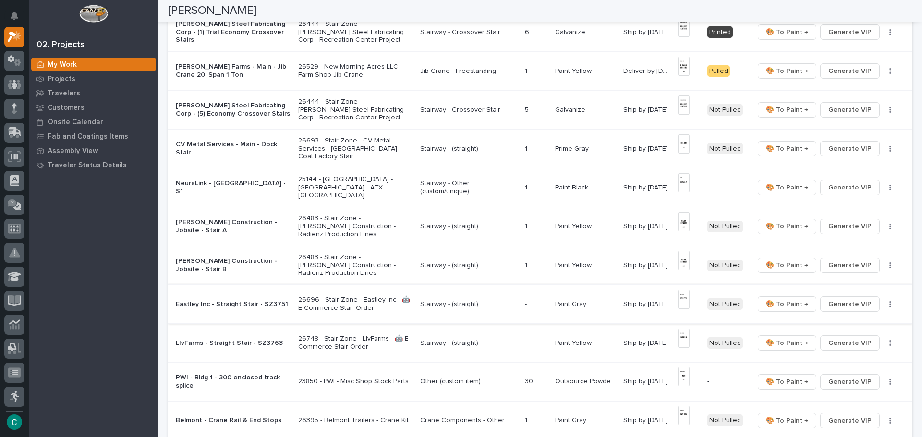
scroll to position [576, 0]
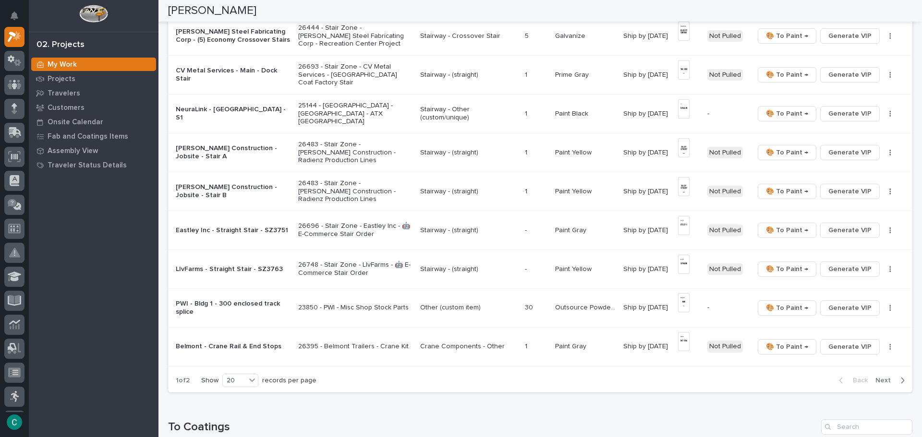
click at [875, 376] on span "Next" at bounding box center [885, 380] width 21 height 9
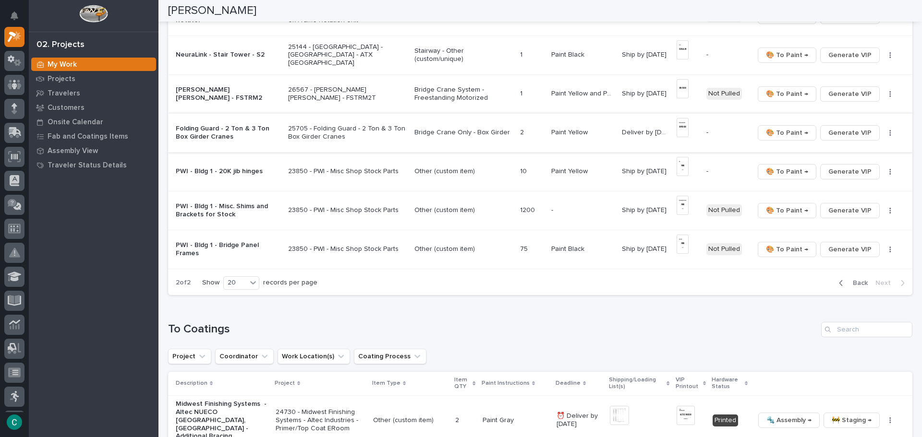
scroll to position [199, 0]
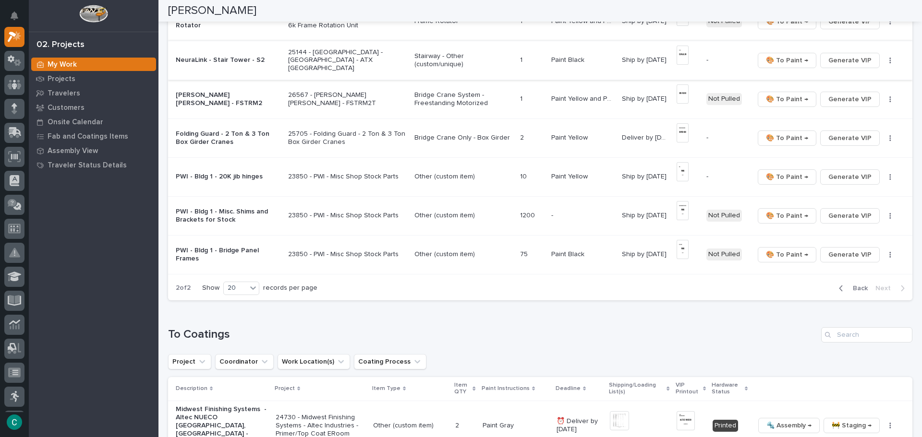
click at [677, 58] on img at bounding box center [683, 55] width 12 height 19
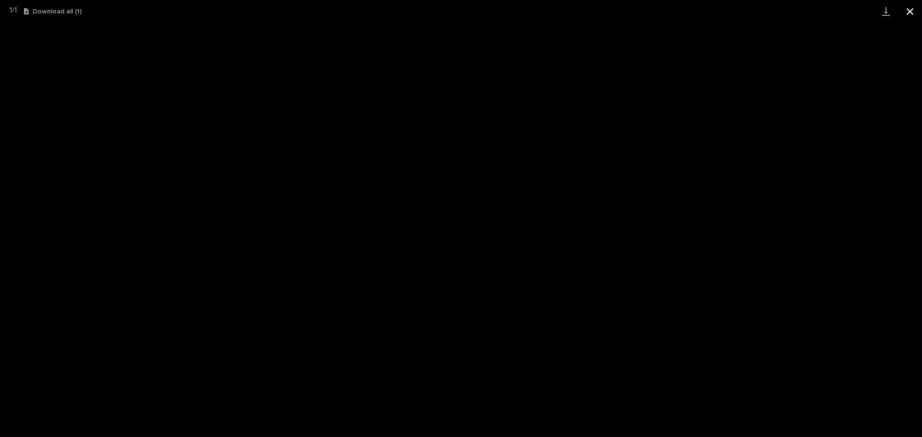
click at [904, 9] on button "Close gallery" at bounding box center [910, 11] width 24 height 23
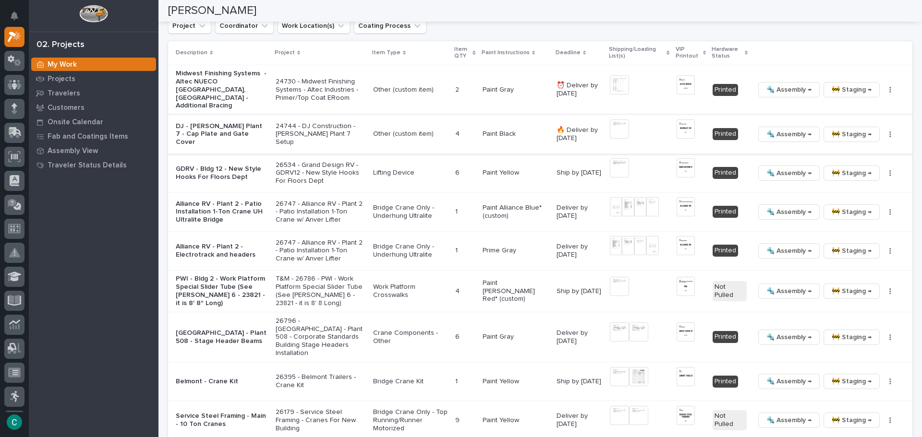
scroll to position [583, 0]
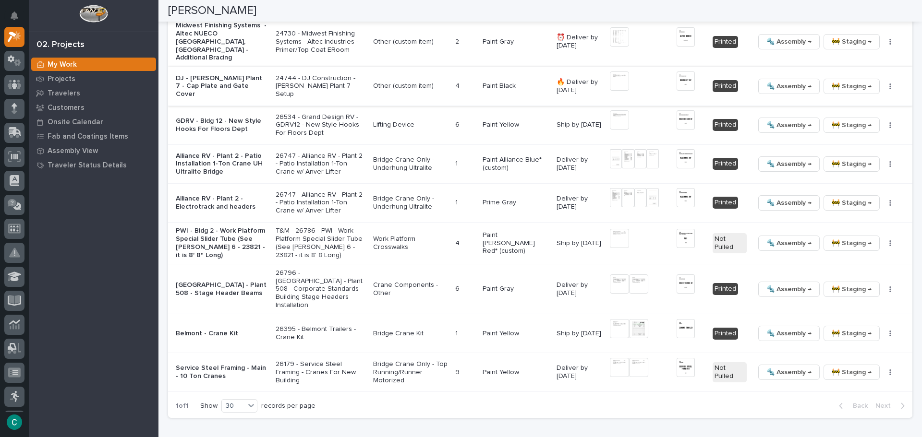
click at [677, 72] on img at bounding box center [686, 81] width 18 height 19
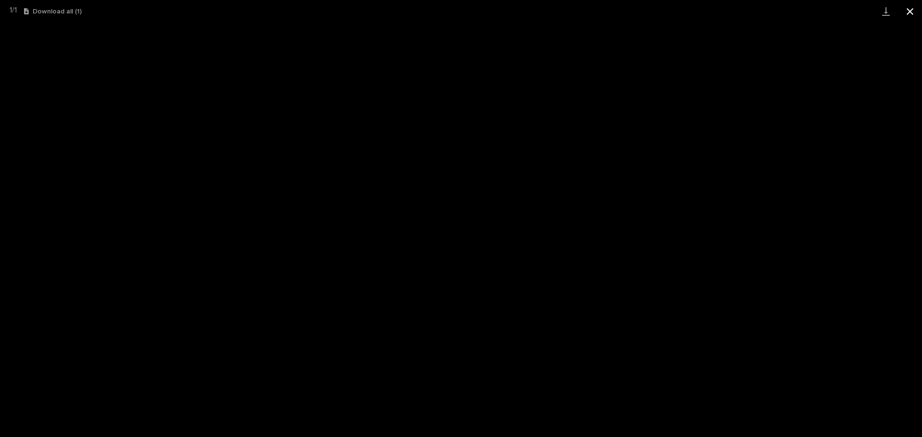
click at [909, 8] on button "Close gallery" at bounding box center [910, 11] width 24 height 23
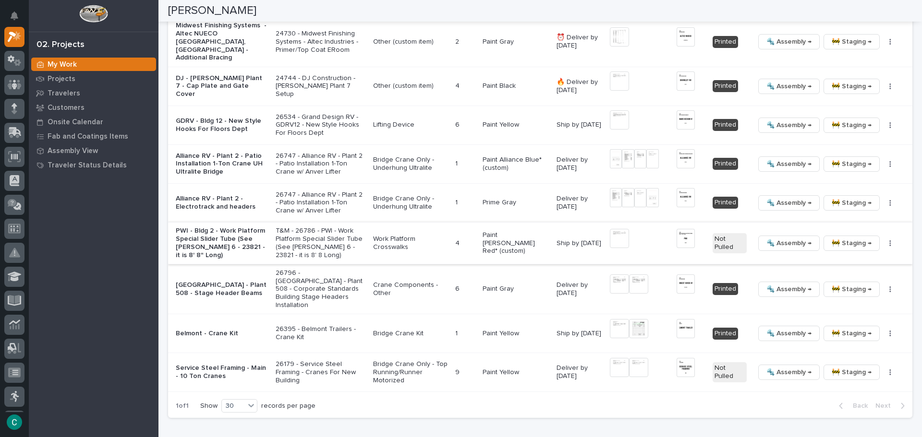
click at [614, 230] on img at bounding box center [619, 238] width 19 height 19
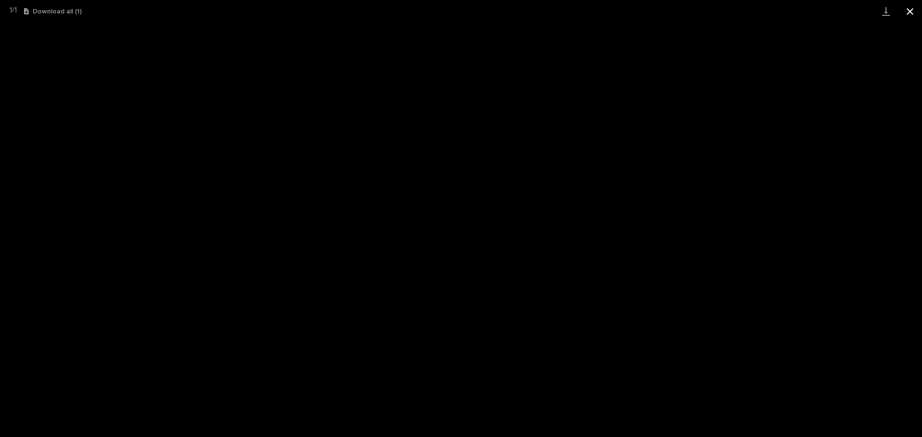
click at [911, 9] on button "Close gallery" at bounding box center [910, 11] width 24 height 23
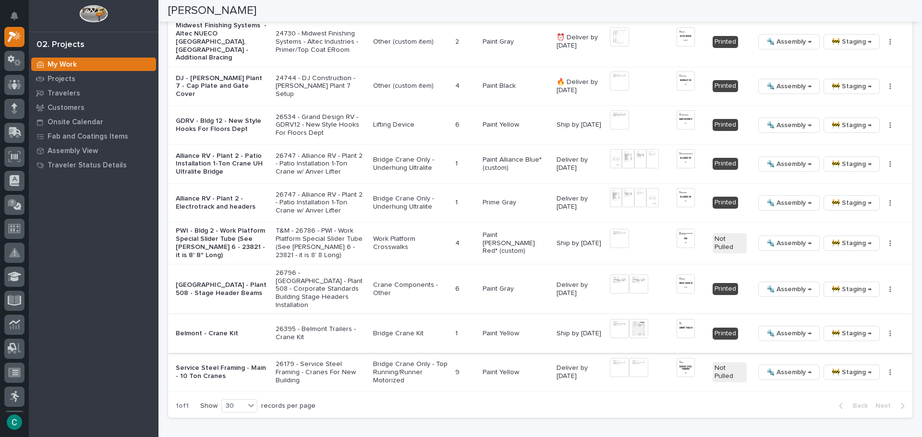
click at [610, 319] on img at bounding box center [619, 328] width 19 height 19
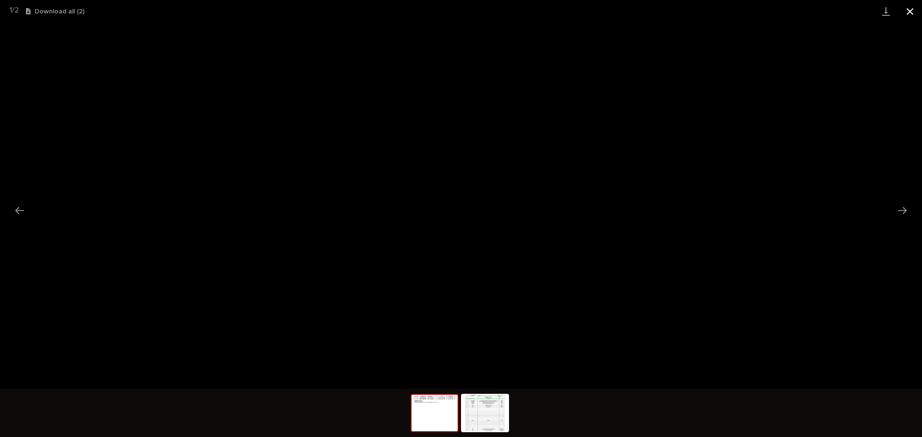
click at [914, 10] on button "Close gallery" at bounding box center [910, 11] width 24 height 23
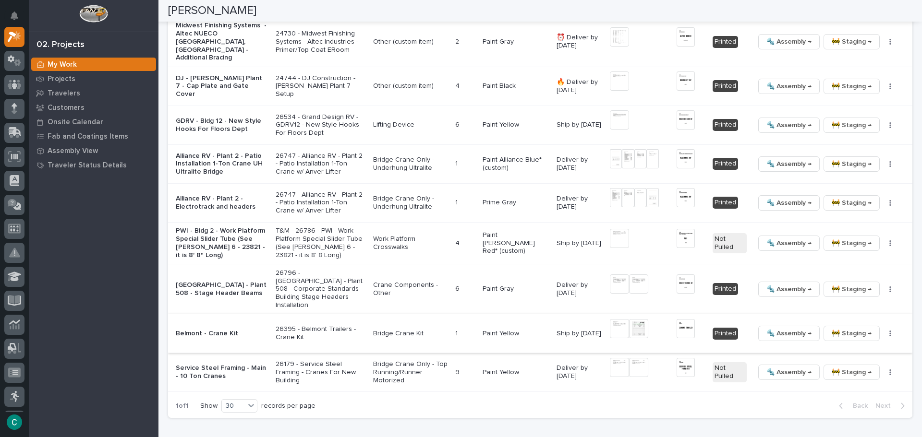
click at [629, 319] on img at bounding box center [638, 328] width 19 height 19
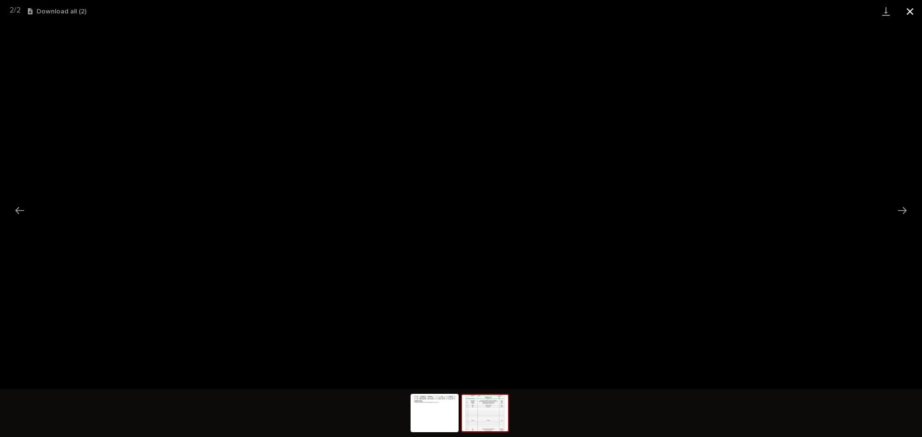
click at [911, 8] on button "Close gallery" at bounding box center [910, 11] width 24 height 23
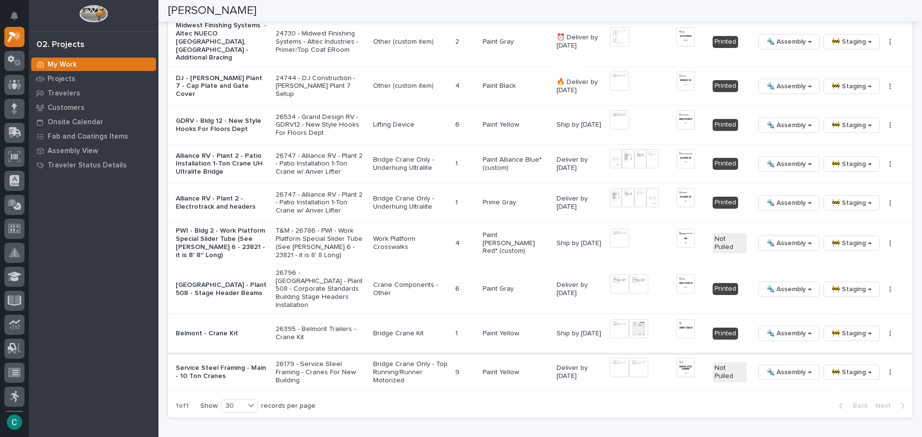
click at [782, 328] on span "🔩 Assembly →" at bounding box center [788, 334] width 45 height 12
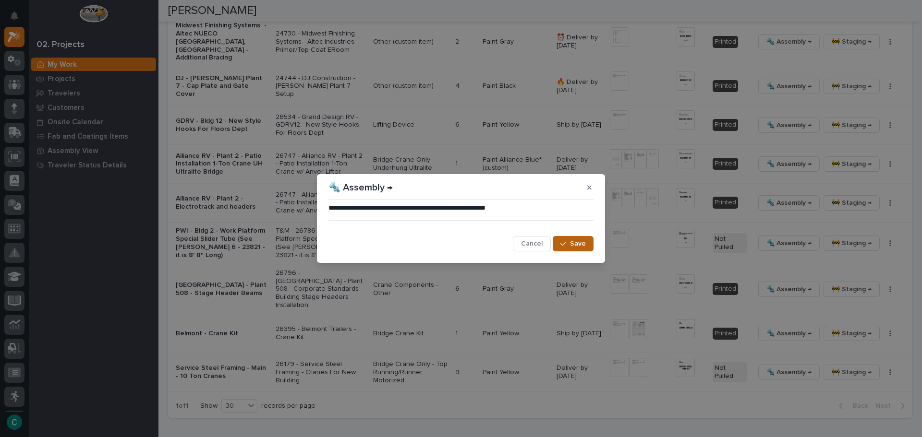
click at [585, 243] on span "Save" at bounding box center [578, 244] width 16 height 9
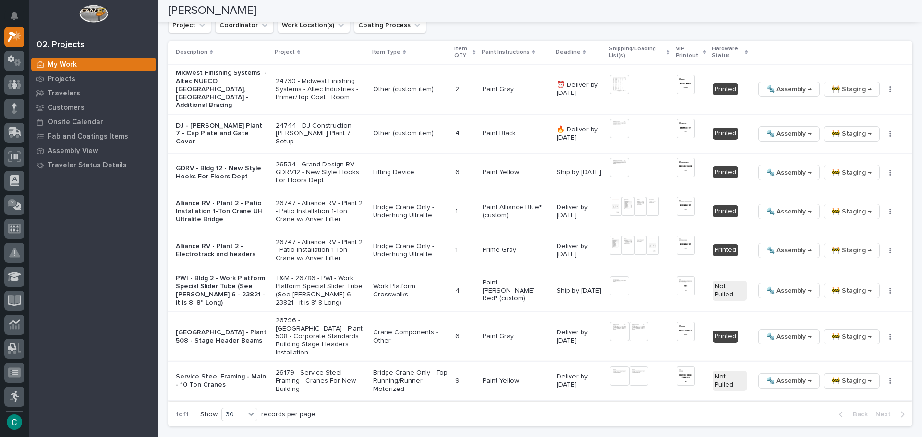
scroll to position [497, 0]
